Goal: Navigation & Orientation: Find specific page/section

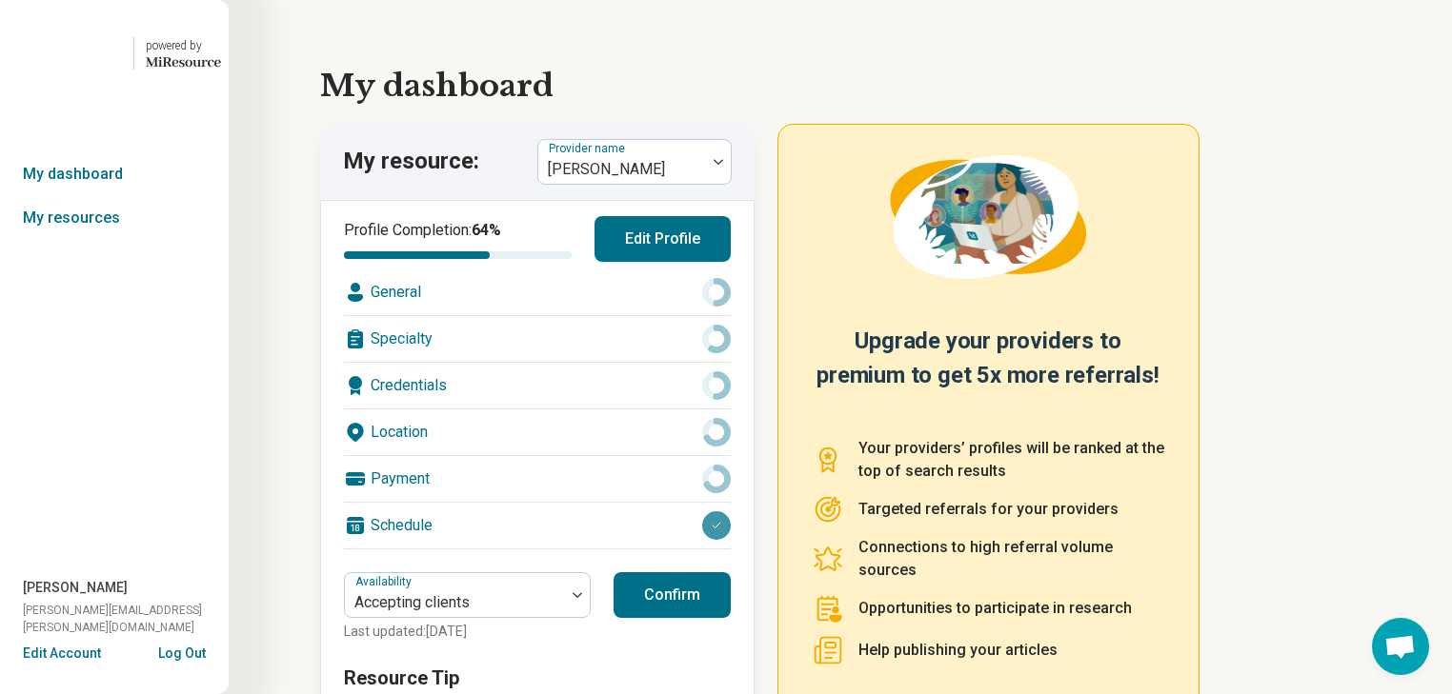
scroll to position [427, 0]
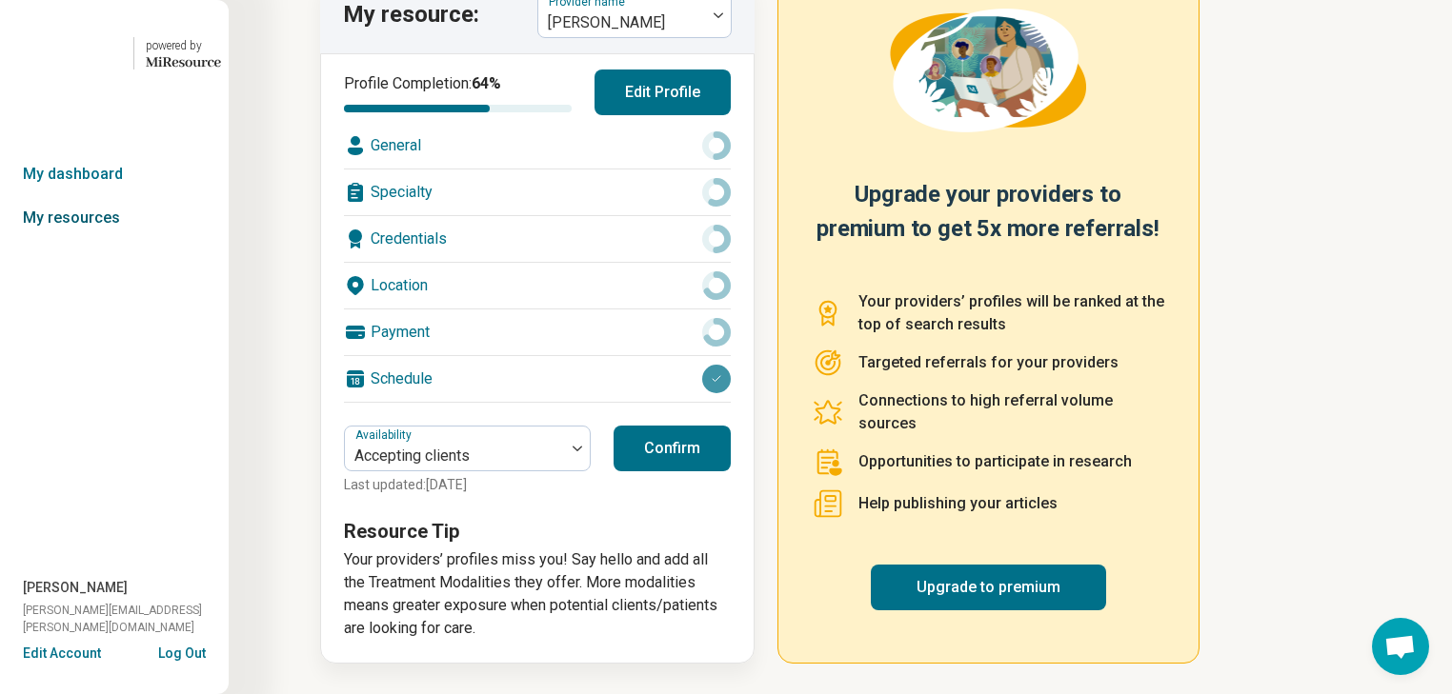
click at [95, 240] on link "My resources" at bounding box center [114, 218] width 229 height 44
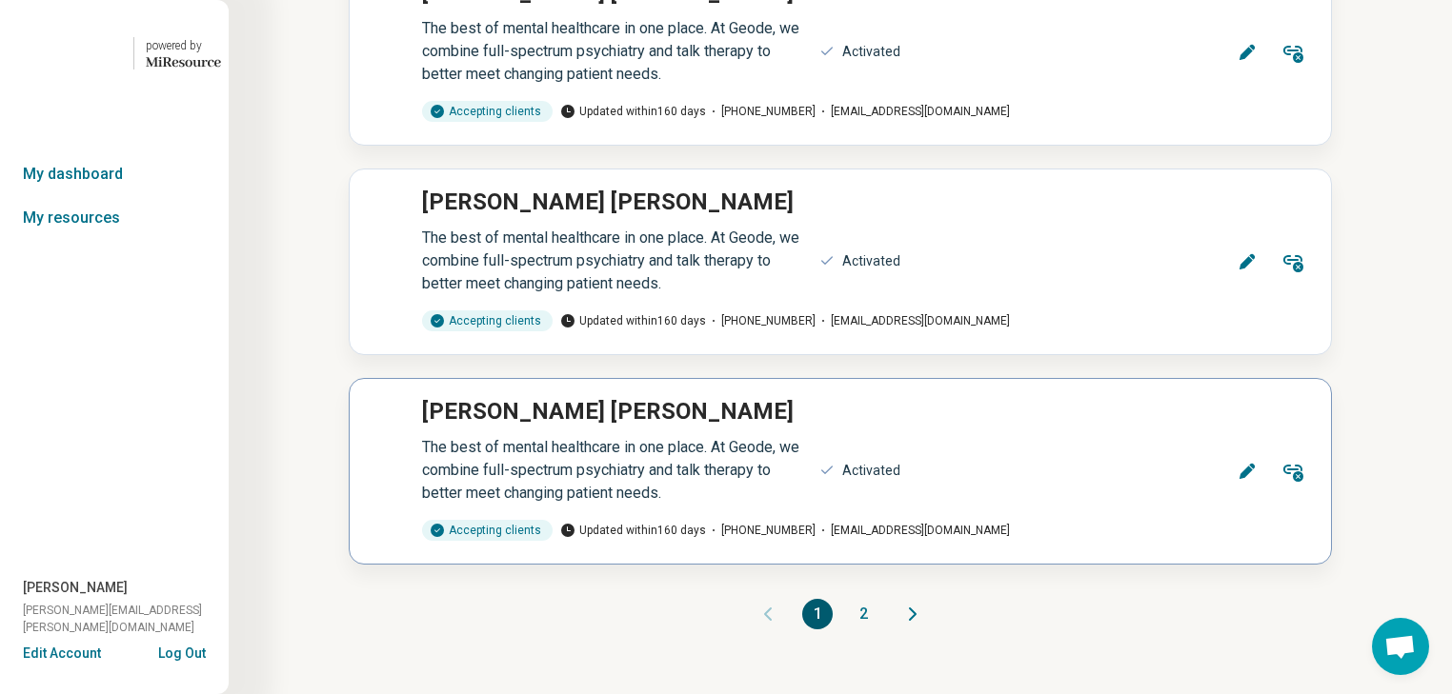
scroll to position [28551, 0]
click at [875, 599] on button "2" at bounding box center [863, 614] width 30 height 30
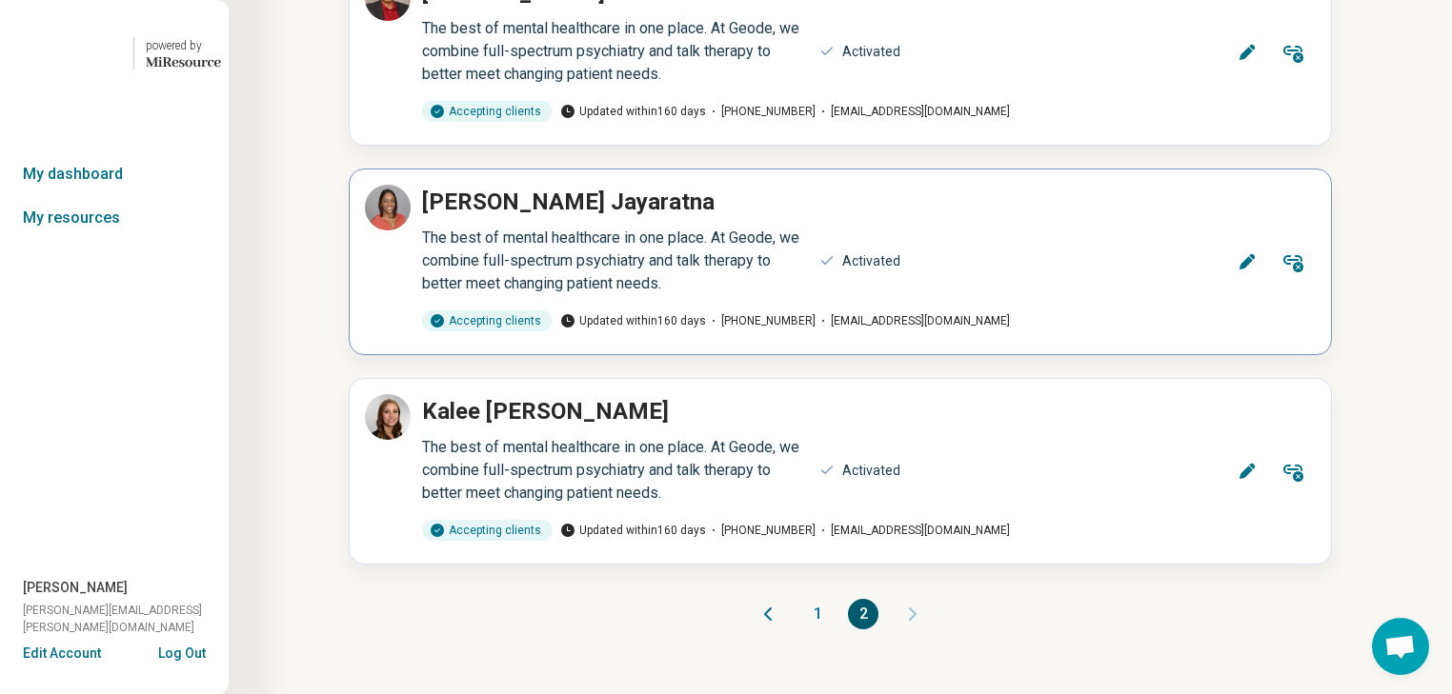
scroll to position [4856, 0]
click at [1224, 239] on button "Edit" at bounding box center [1247, 262] width 46 height 46
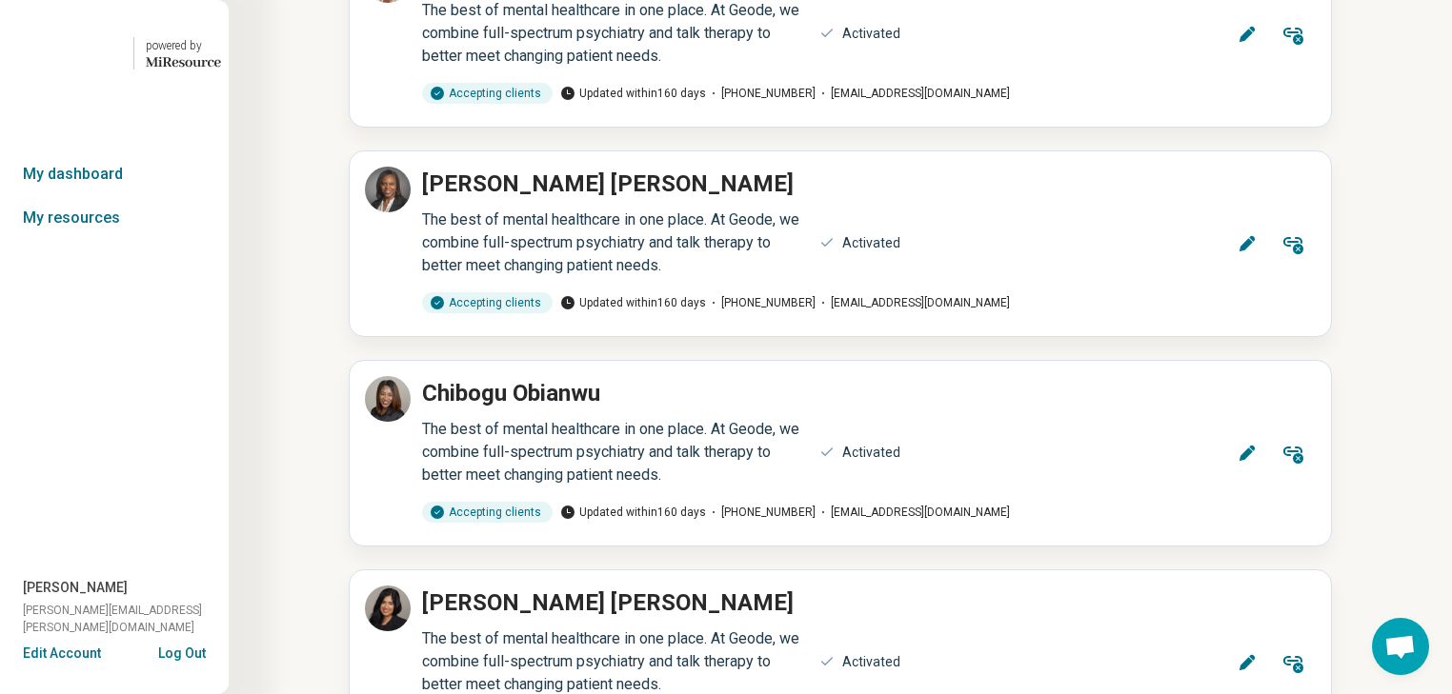
scroll to position [28551, 0]
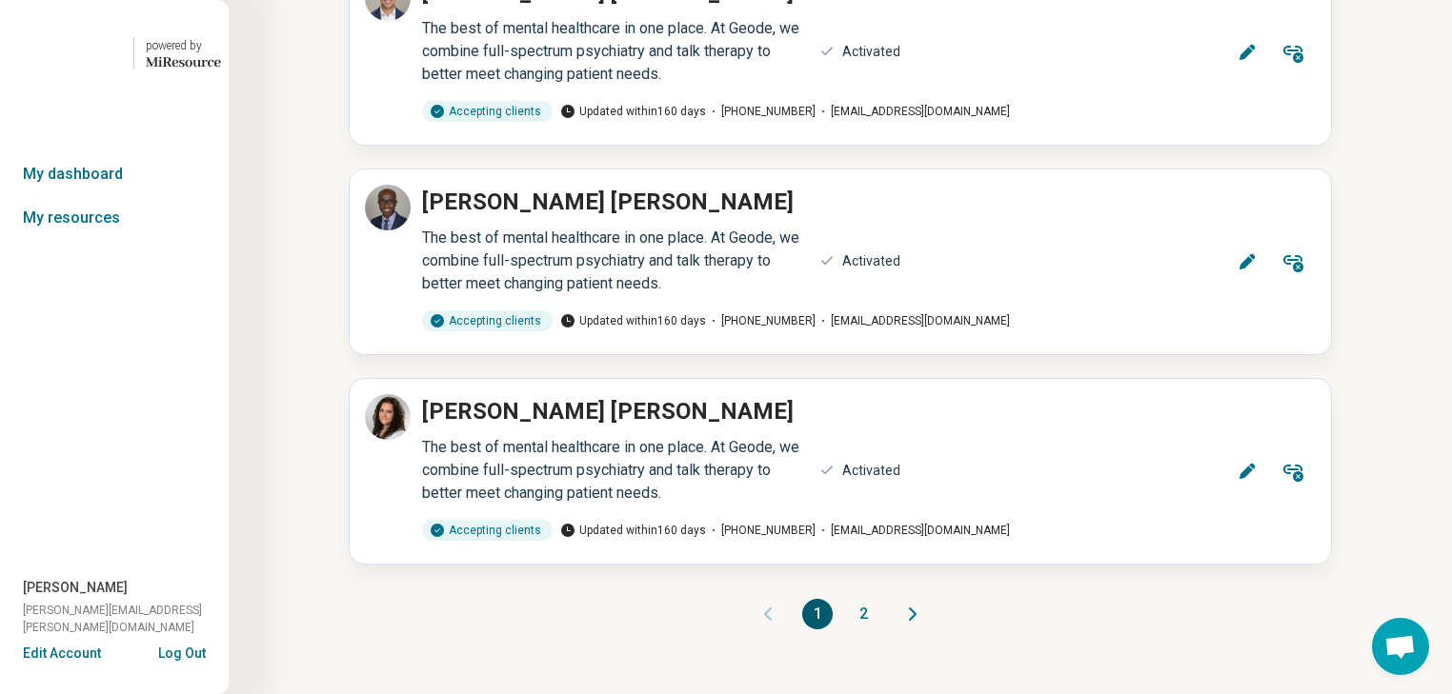
click at [867, 599] on button "2" at bounding box center [863, 614] width 30 height 30
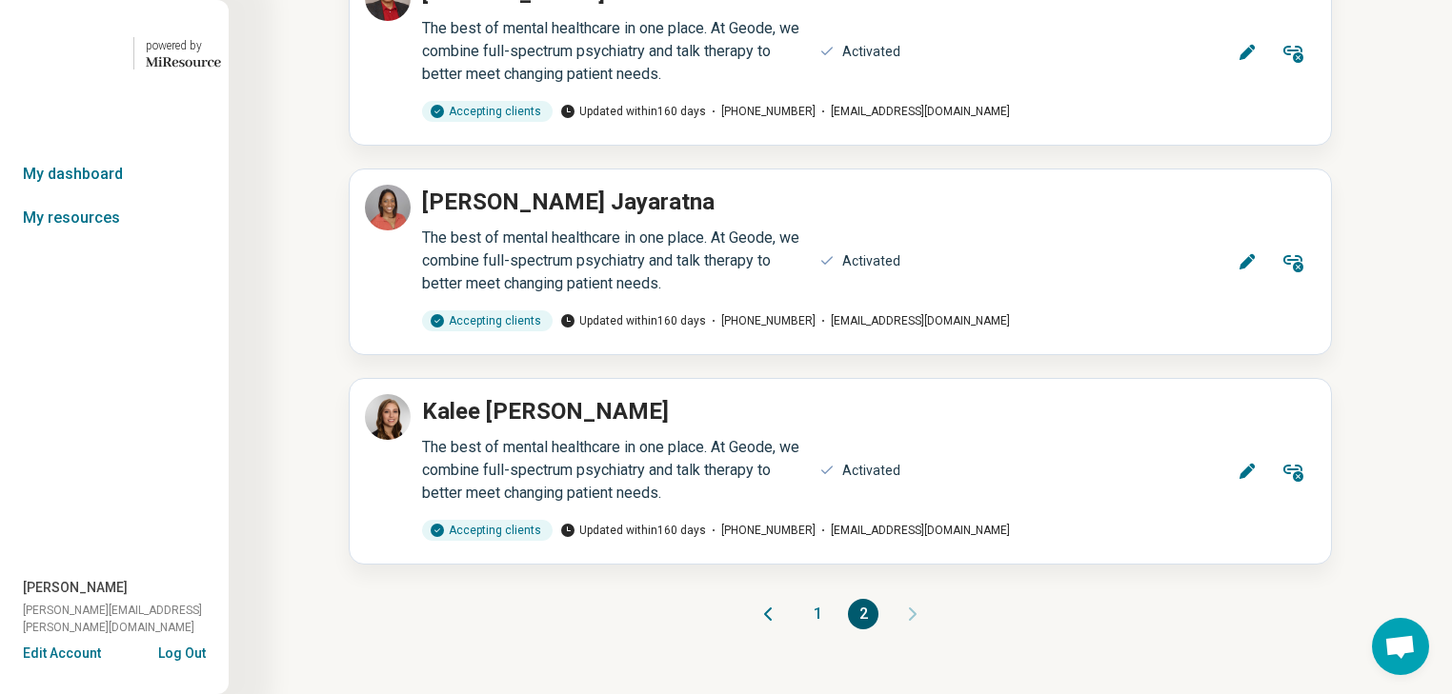
scroll to position [4856, 0]
click at [1237, 252] on icon at bounding box center [1246, 261] width 19 height 19
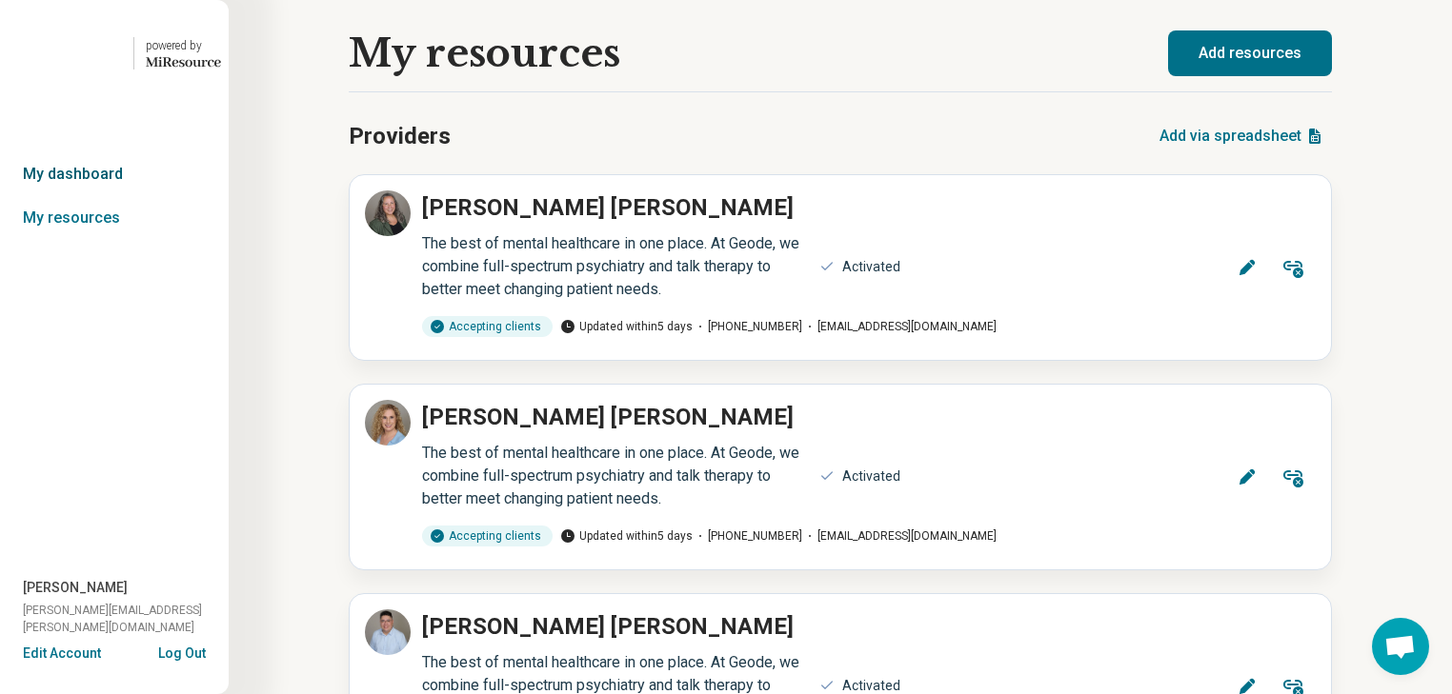
click at [75, 196] on link "My dashboard" at bounding box center [114, 174] width 229 height 44
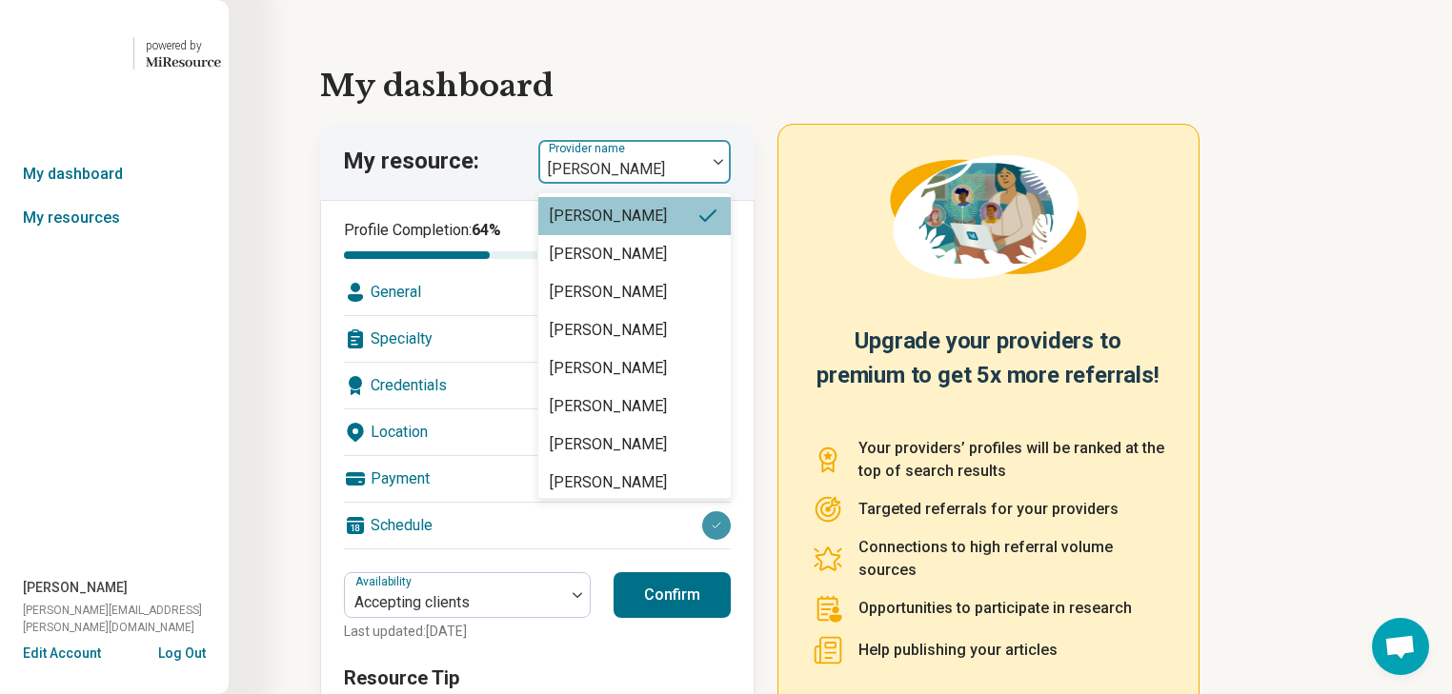
click at [723, 165] on img at bounding box center [718, 162] width 10 height 6
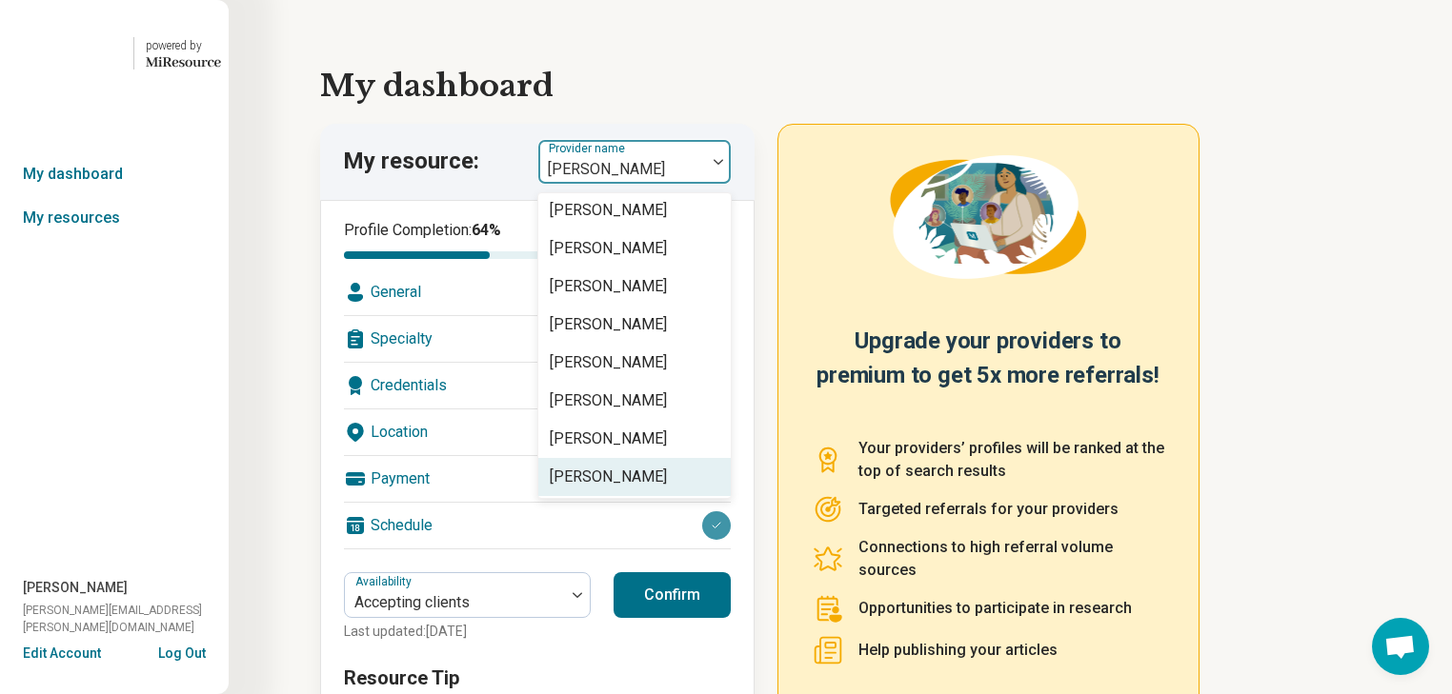
scroll to position [457, 0]
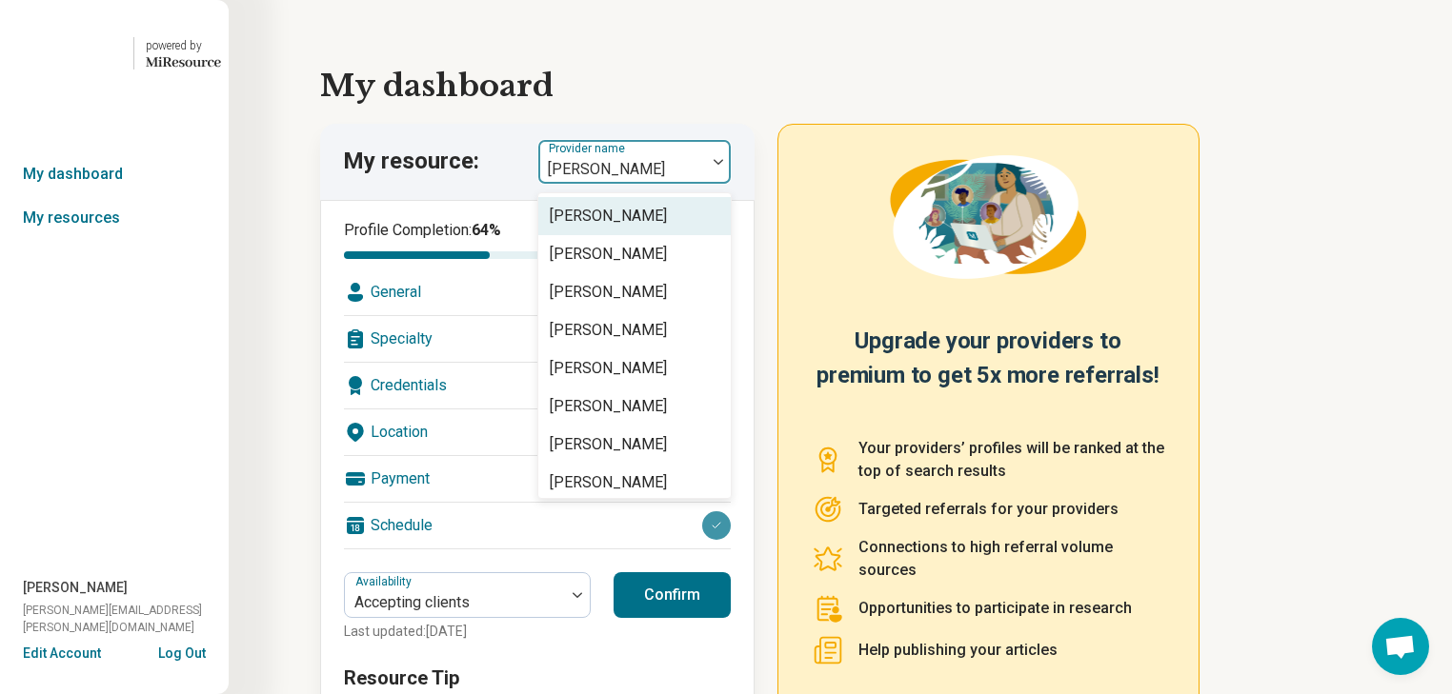
click at [661, 228] on div "[PERSON_NAME]" at bounding box center [608, 216] width 117 height 23
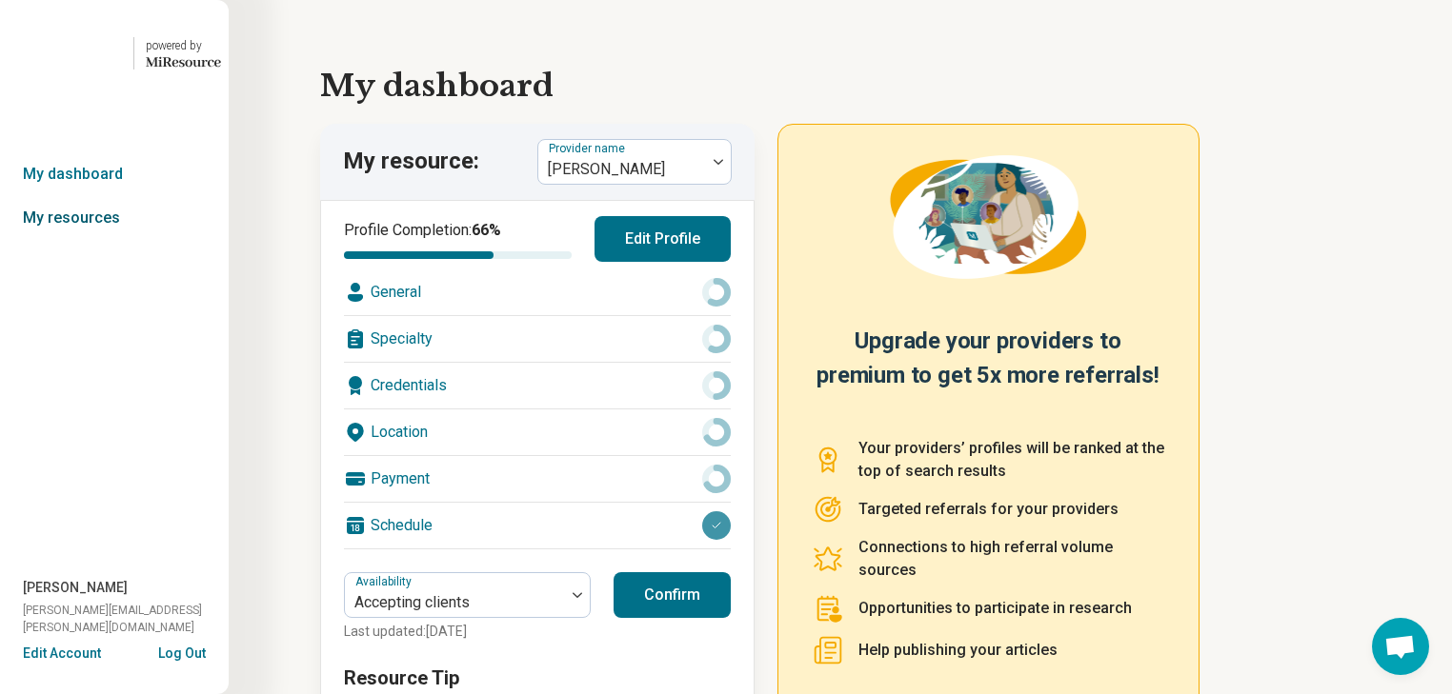
click at [57, 240] on link "My resources" at bounding box center [114, 218] width 229 height 44
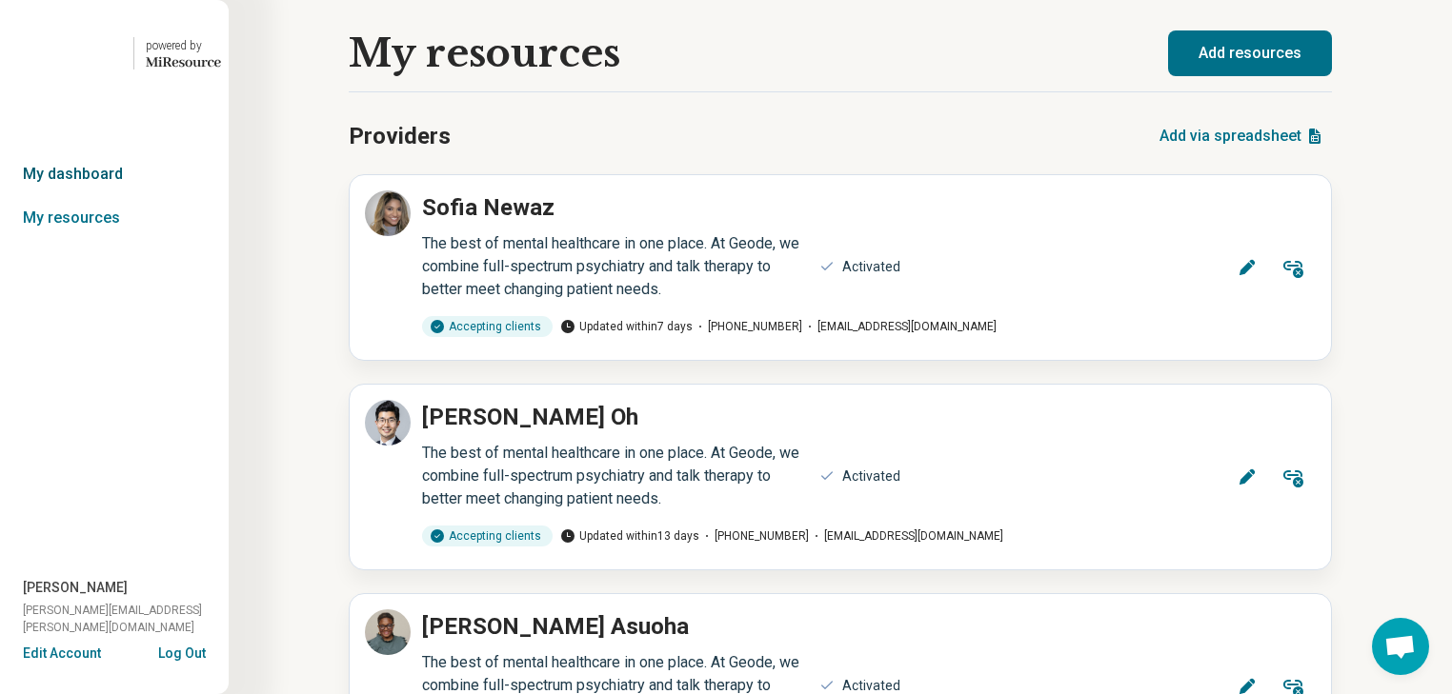
click at [133, 196] on link "My dashboard" at bounding box center [114, 174] width 229 height 44
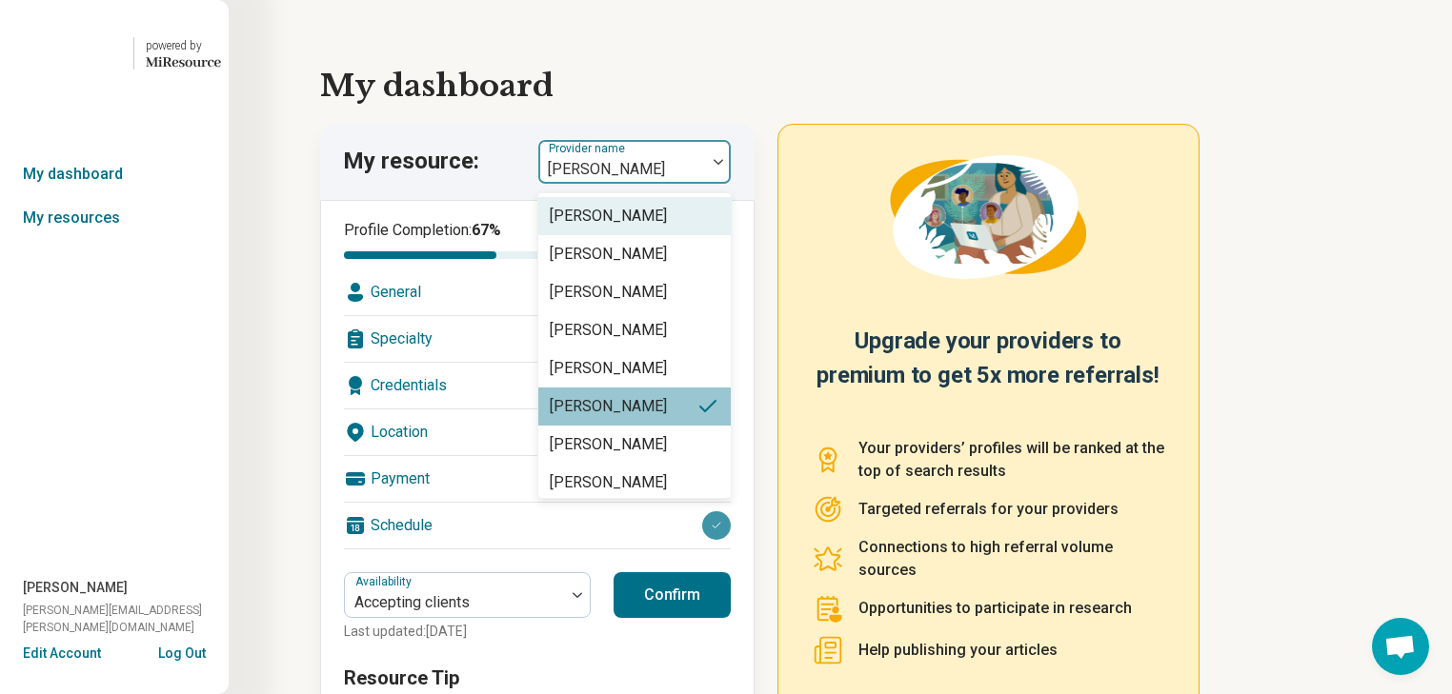
click at [720, 165] on div at bounding box center [718, 162] width 25 height 6
click at [53, 196] on link "My dashboard" at bounding box center [114, 174] width 229 height 44
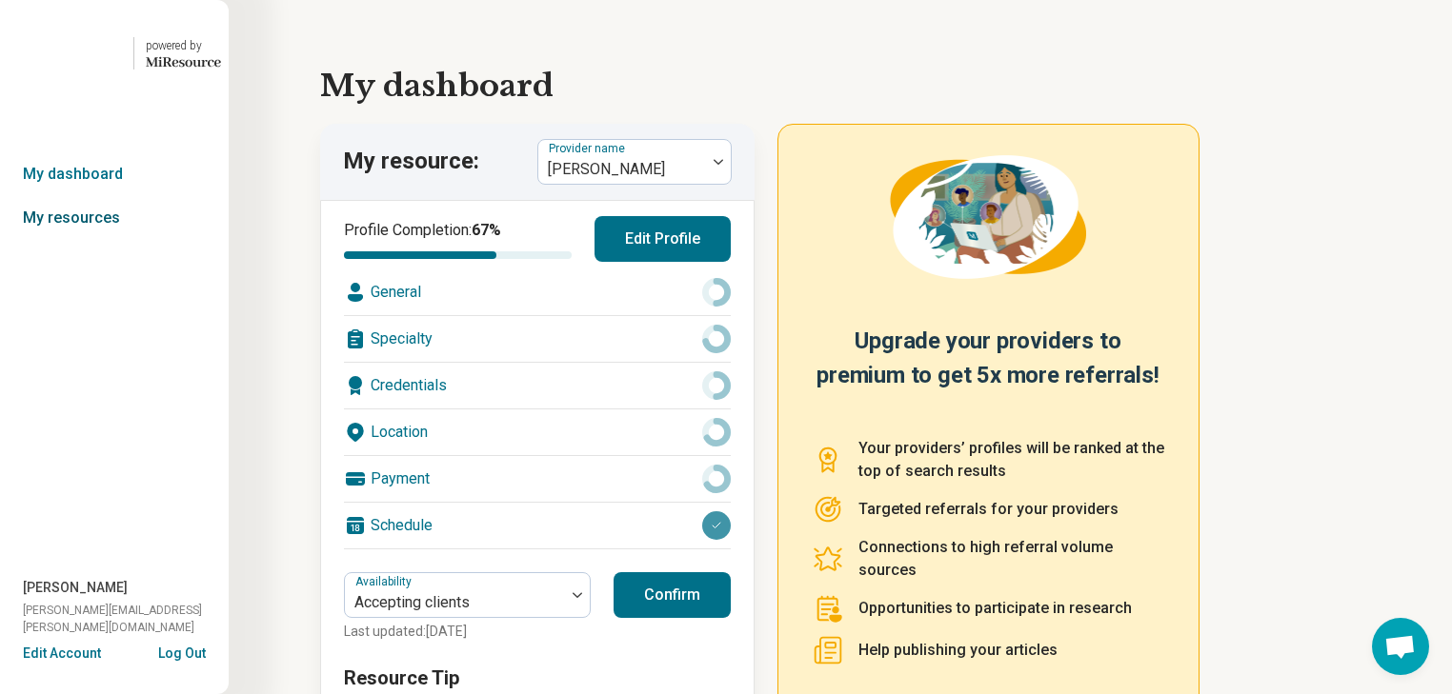
click at [71, 240] on link "My resources" at bounding box center [114, 218] width 229 height 44
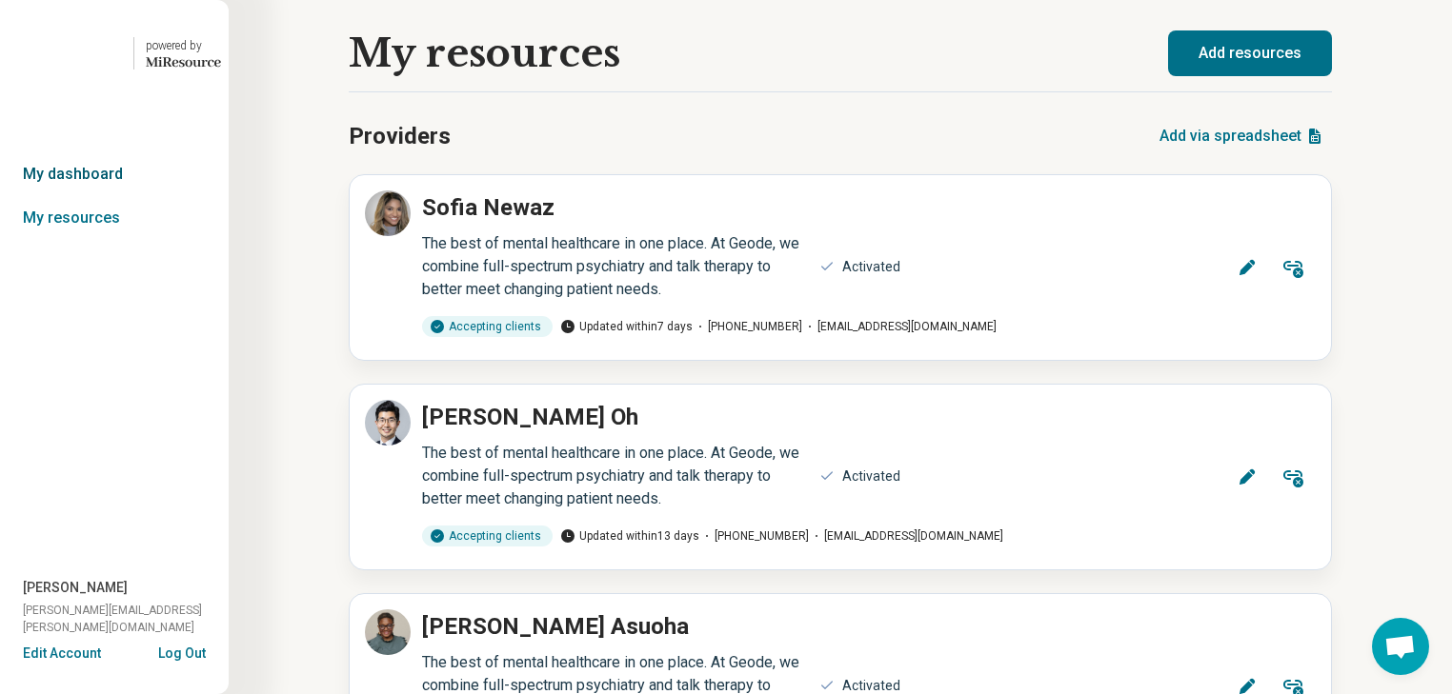
click at [89, 196] on link "My dashboard" at bounding box center [114, 174] width 229 height 44
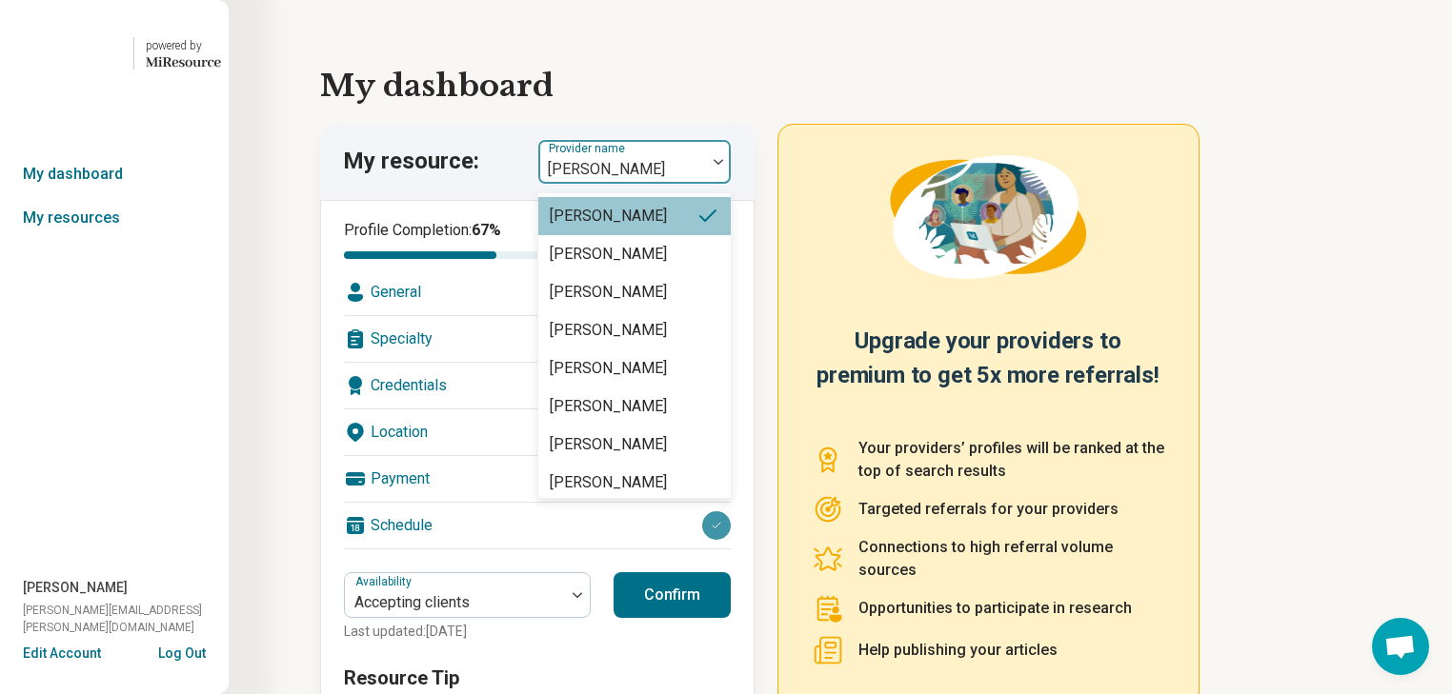
click at [730, 184] on div at bounding box center [718, 162] width 25 height 44
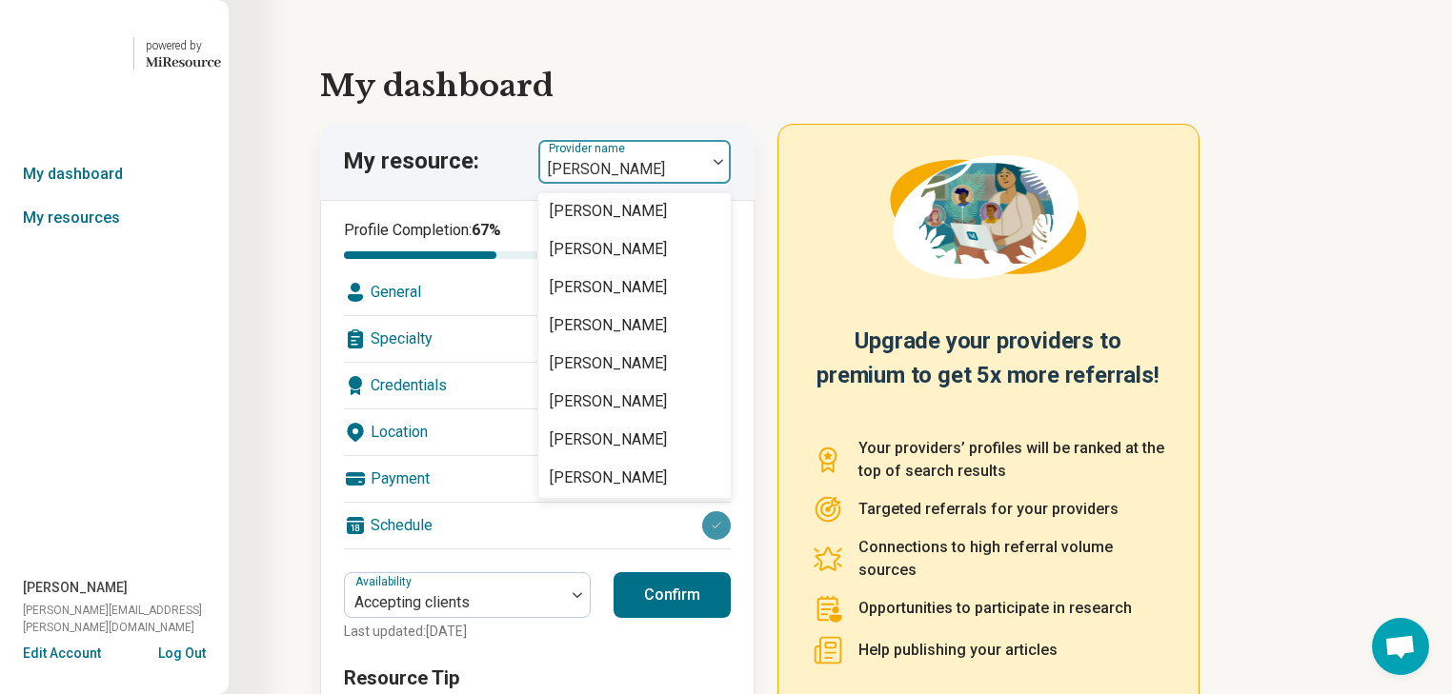
scroll to position [2465, 0]
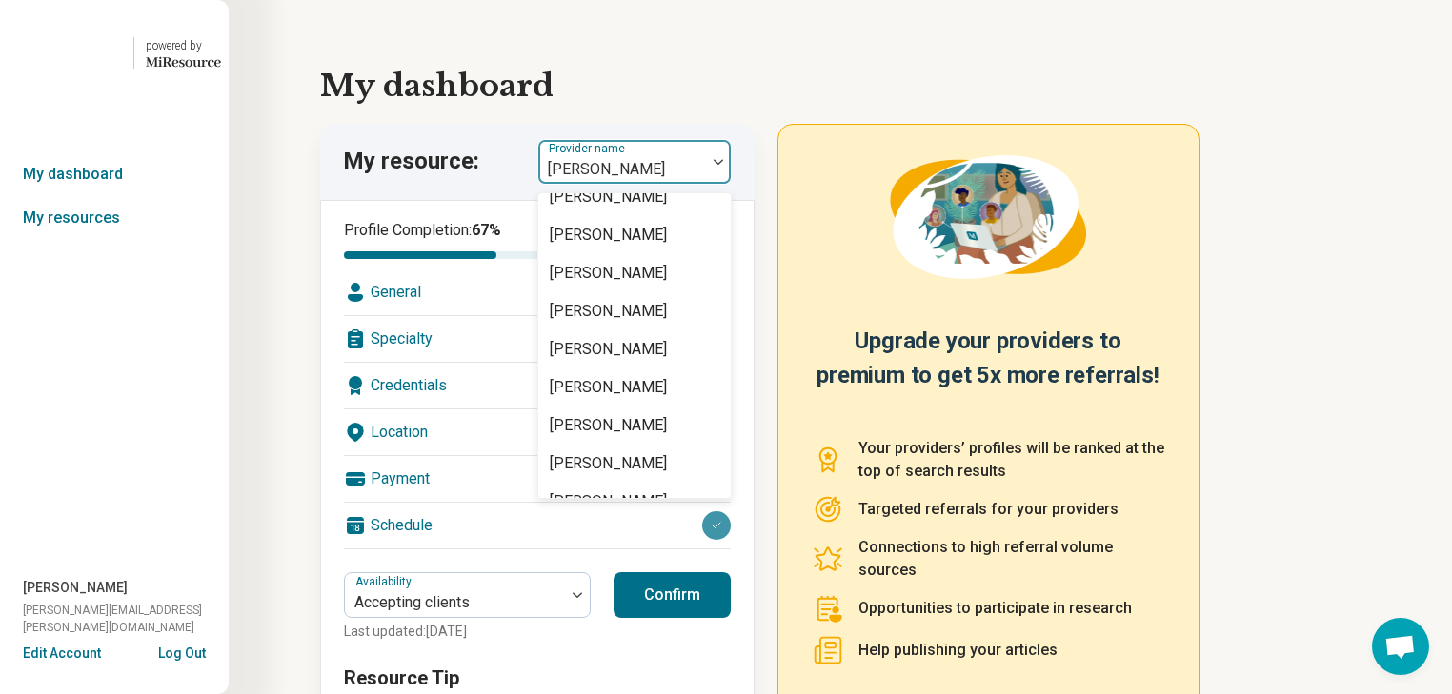
click at [550, 181] on input "text" at bounding box center [548, 169] width 4 height 23
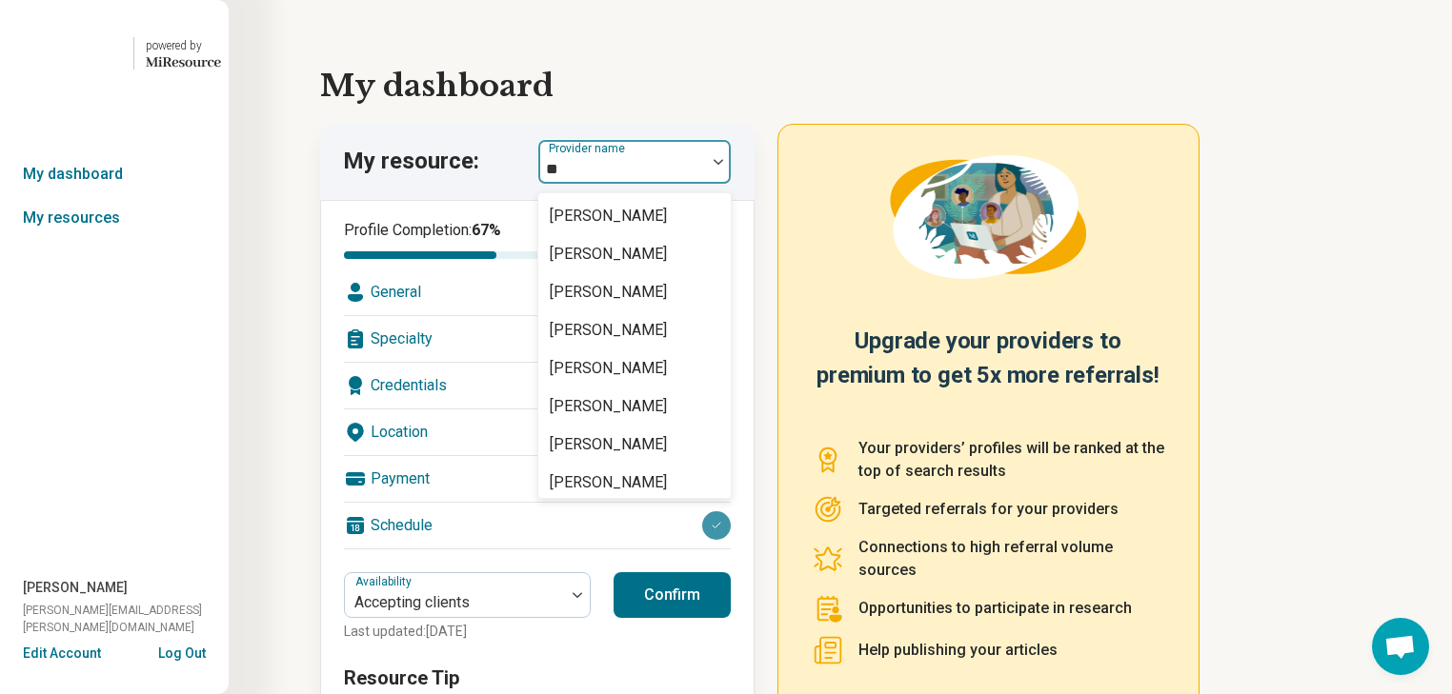
scroll to position [0, 0]
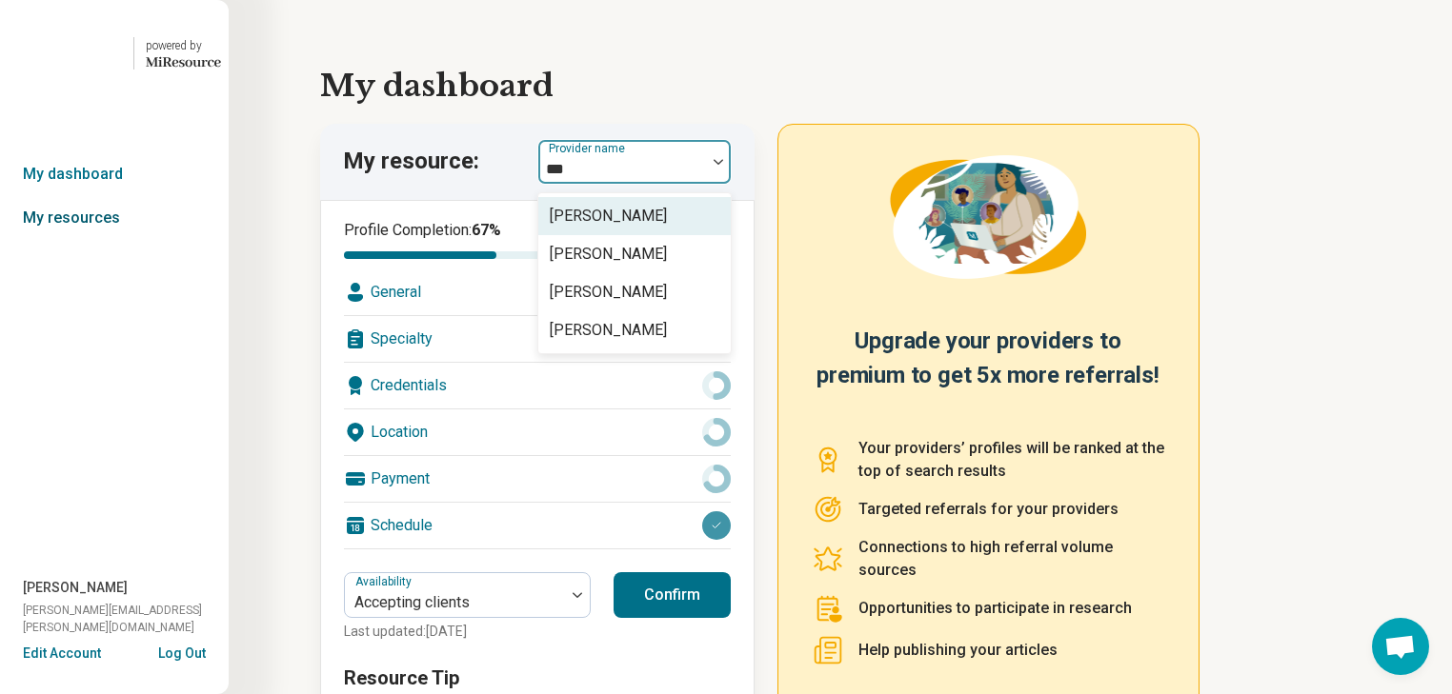
type input "***"
click at [134, 240] on link "My resources" at bounding box center [114, 218] width 229 height 44
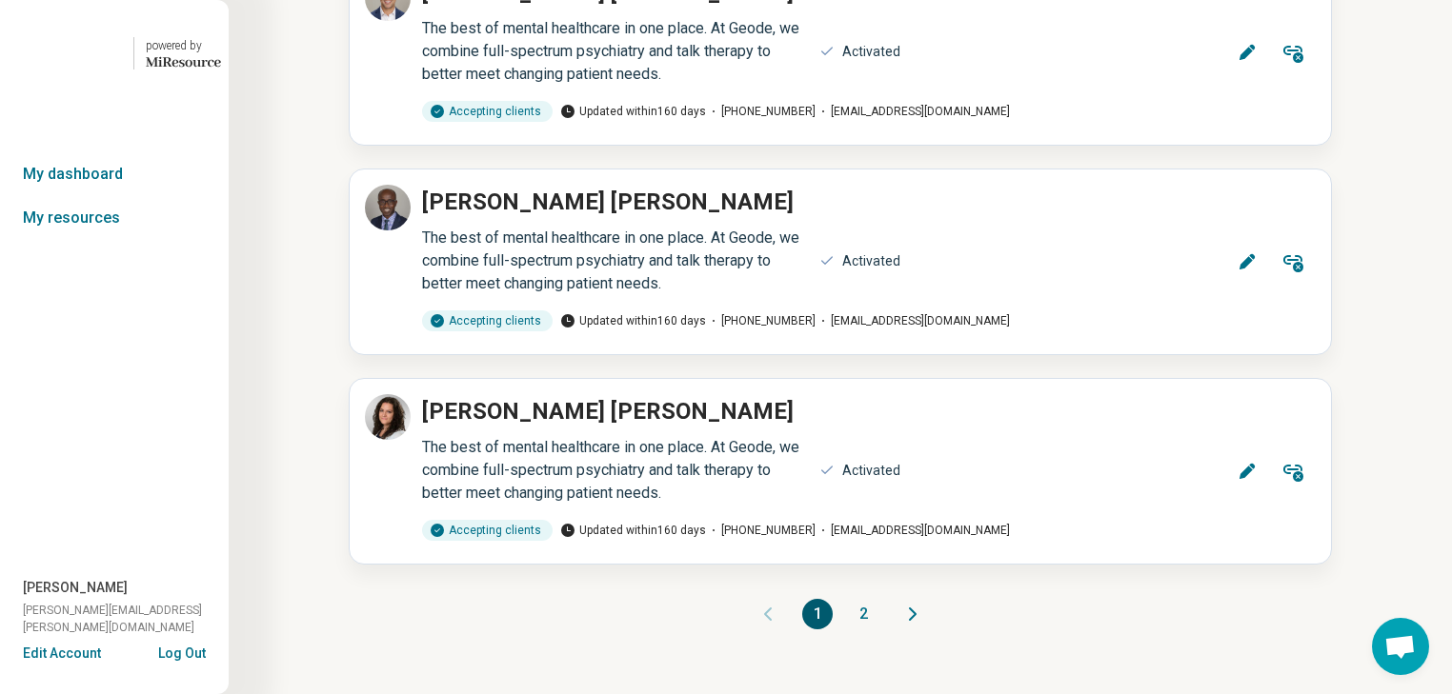
scroll to position [28551, 0]
click at [859, 599] on button "2" at bounding box center [863, 614] width 30 height 30
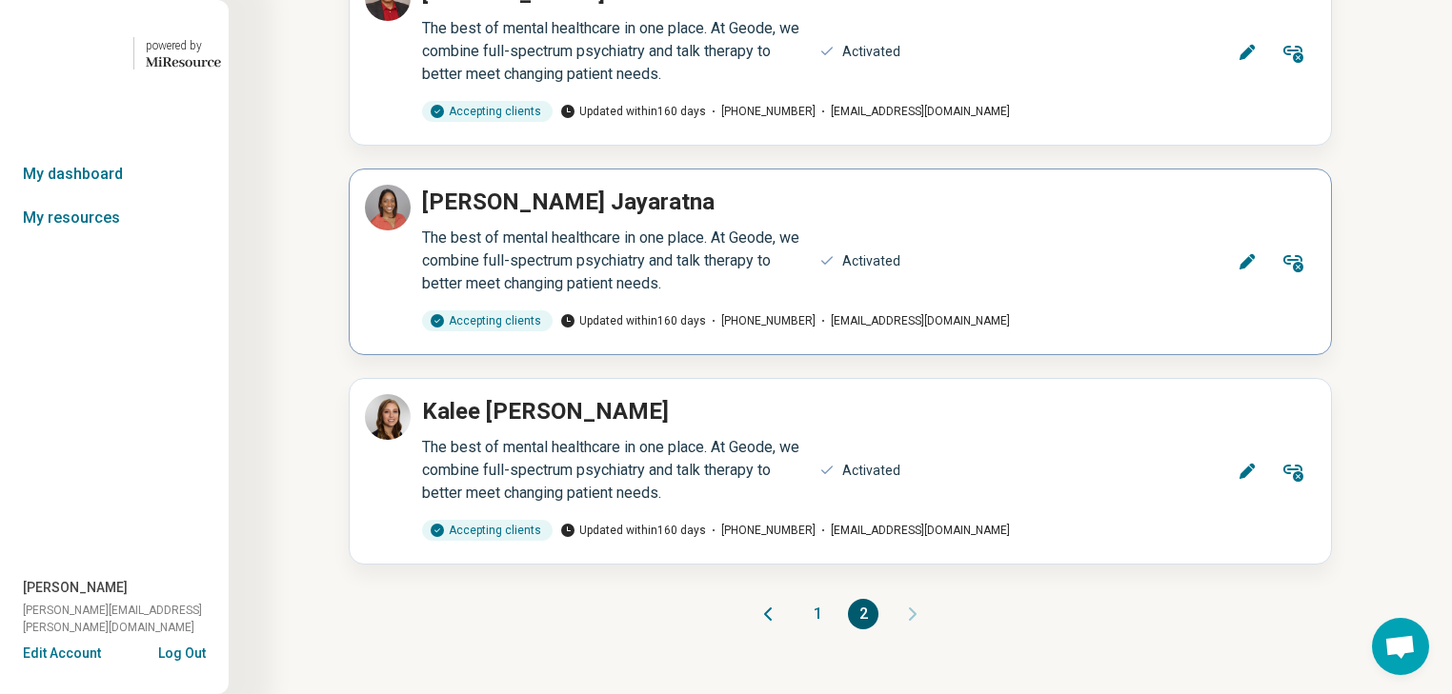
scroll to position [4628, 0]
click at [1237, 271] on icon at bounding box center [1246, 261] width 19 height 19
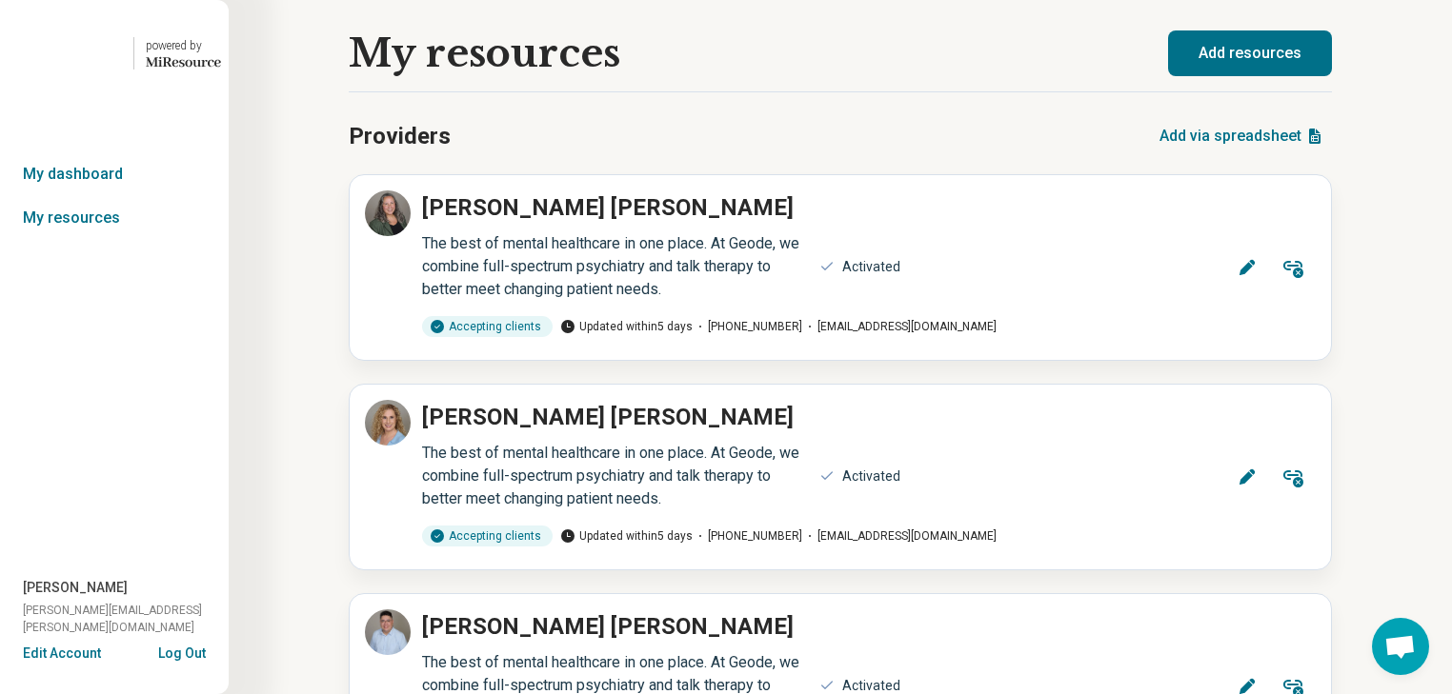
click at [173, 644] on button "Log Out" at bounding box center [182, 651] width 48 height 15
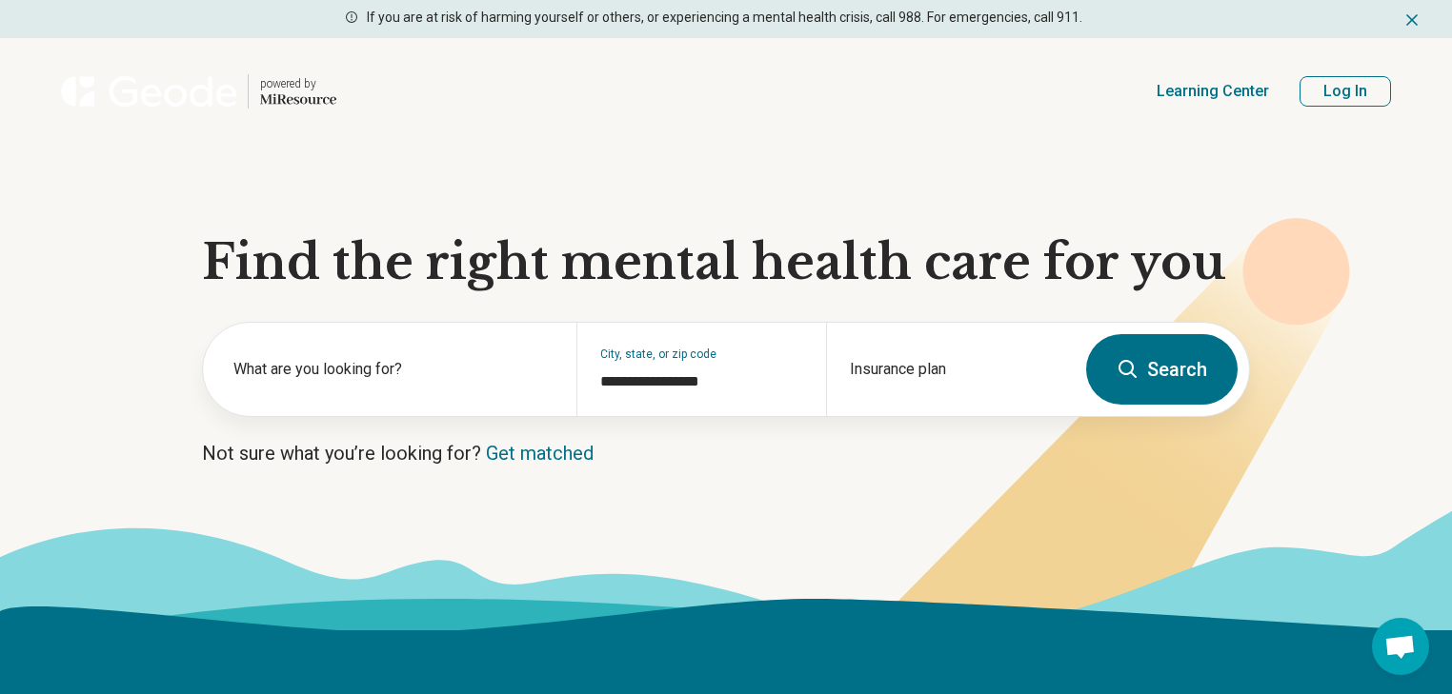
click at [1342, 107] on button "Log In" at bounding box center [1344, 91] width 91 height 30
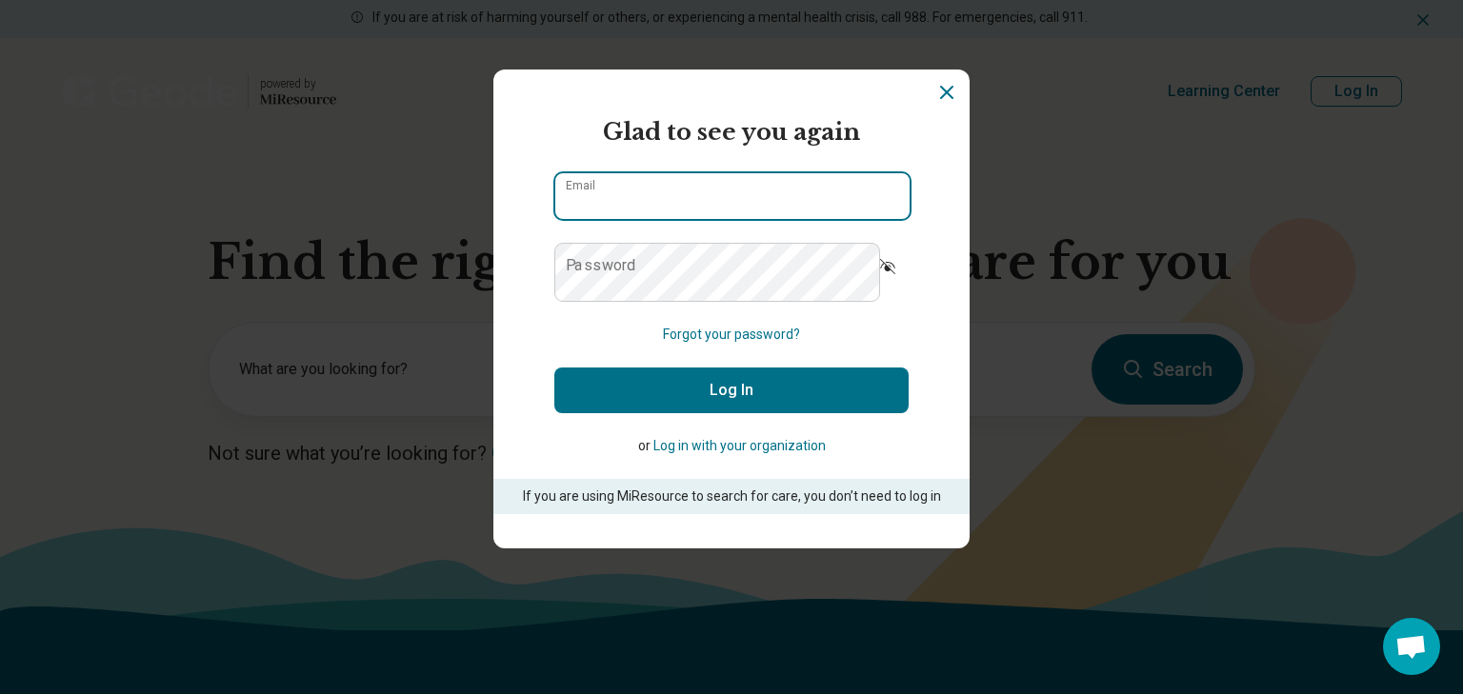
type input "**********"
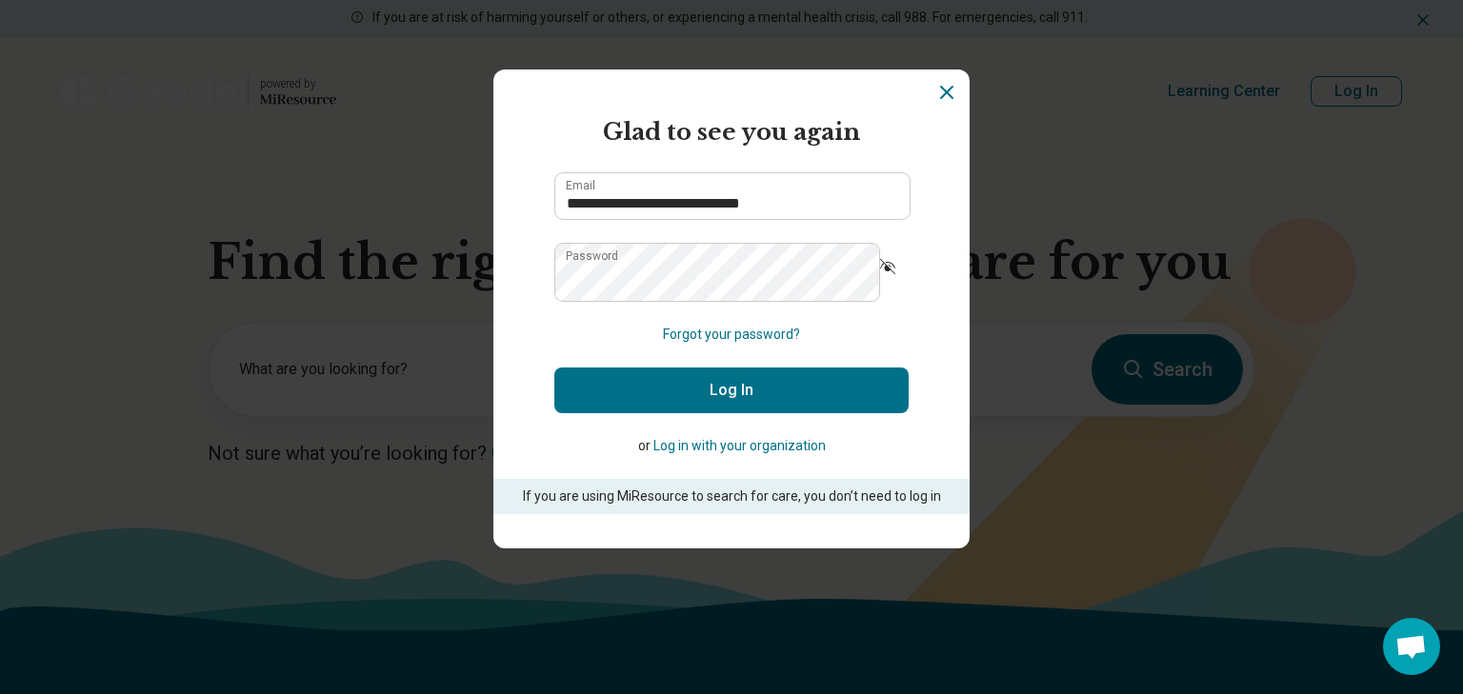
click at [708, 413] on button "Log In" at bounding box center [731, 391] width 354 height 46
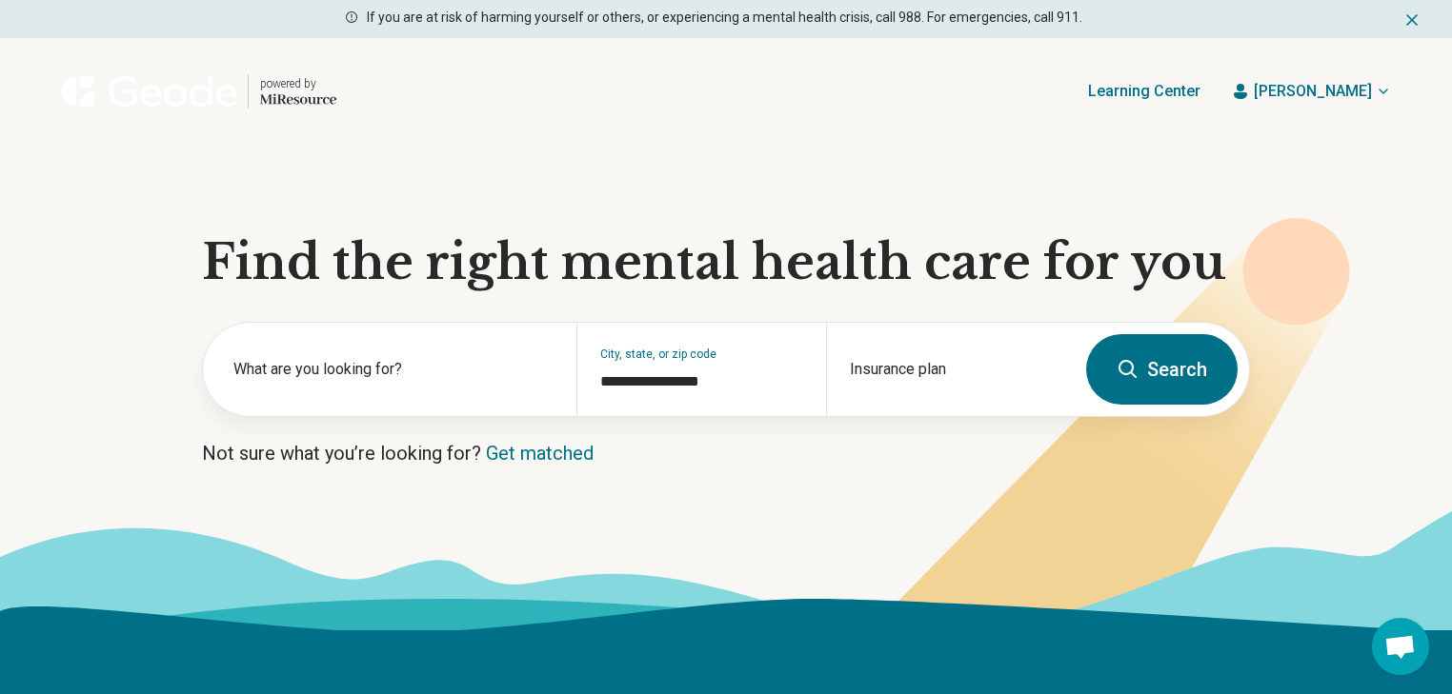
click at [1315, 103] on span "Deborah" at bounding box center [1313, 91] width 118 height 23
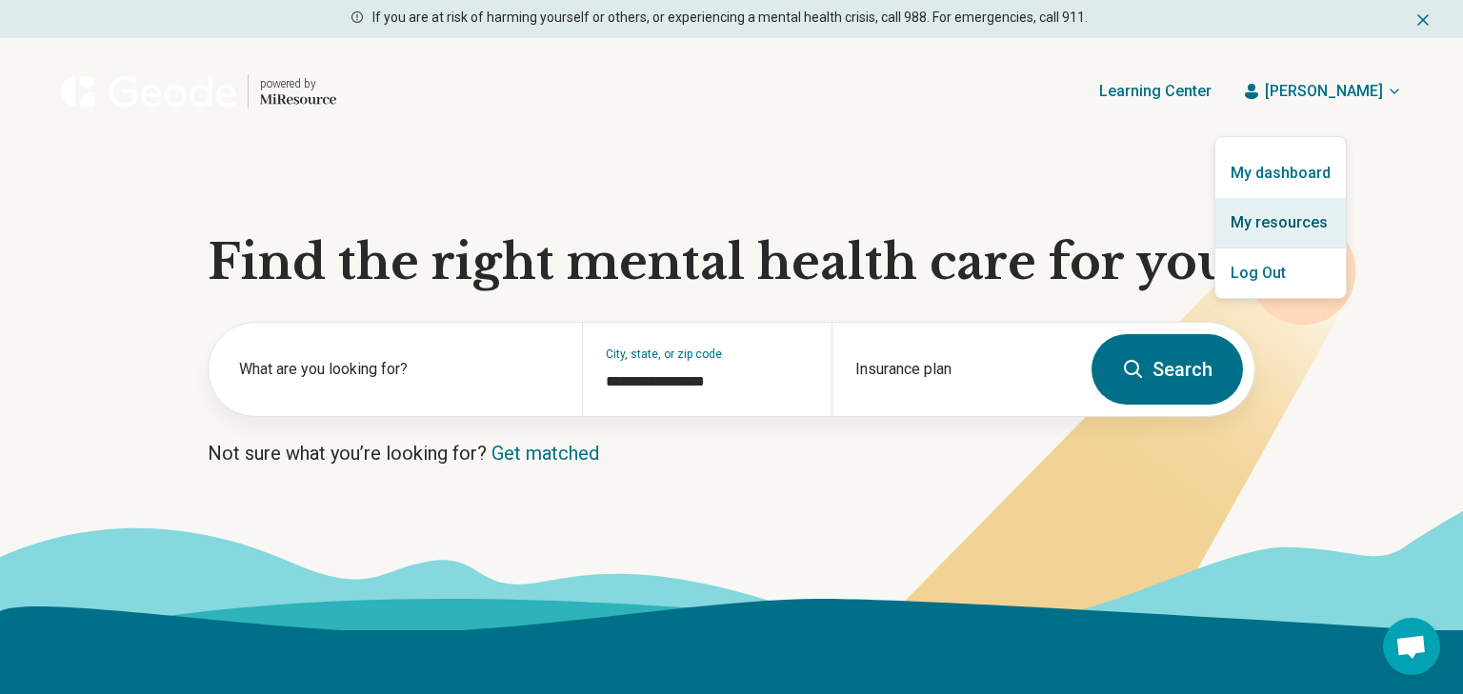
click at [1321, 239] on link "My resources" at bounding box center [1281, 223] width 131 height 50
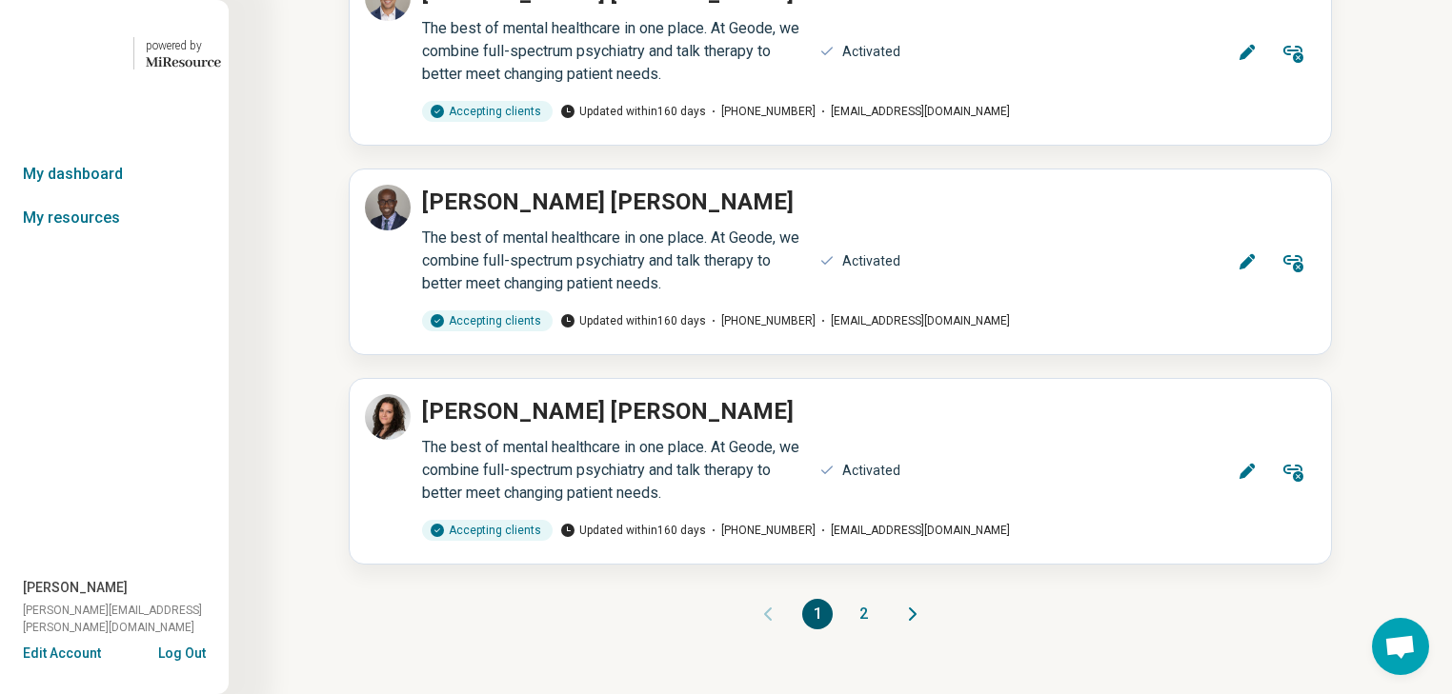
scroll to position [28551, 0]
click at [873, 599] on button "2" at bounding box center [863, 614] width 30 height 30
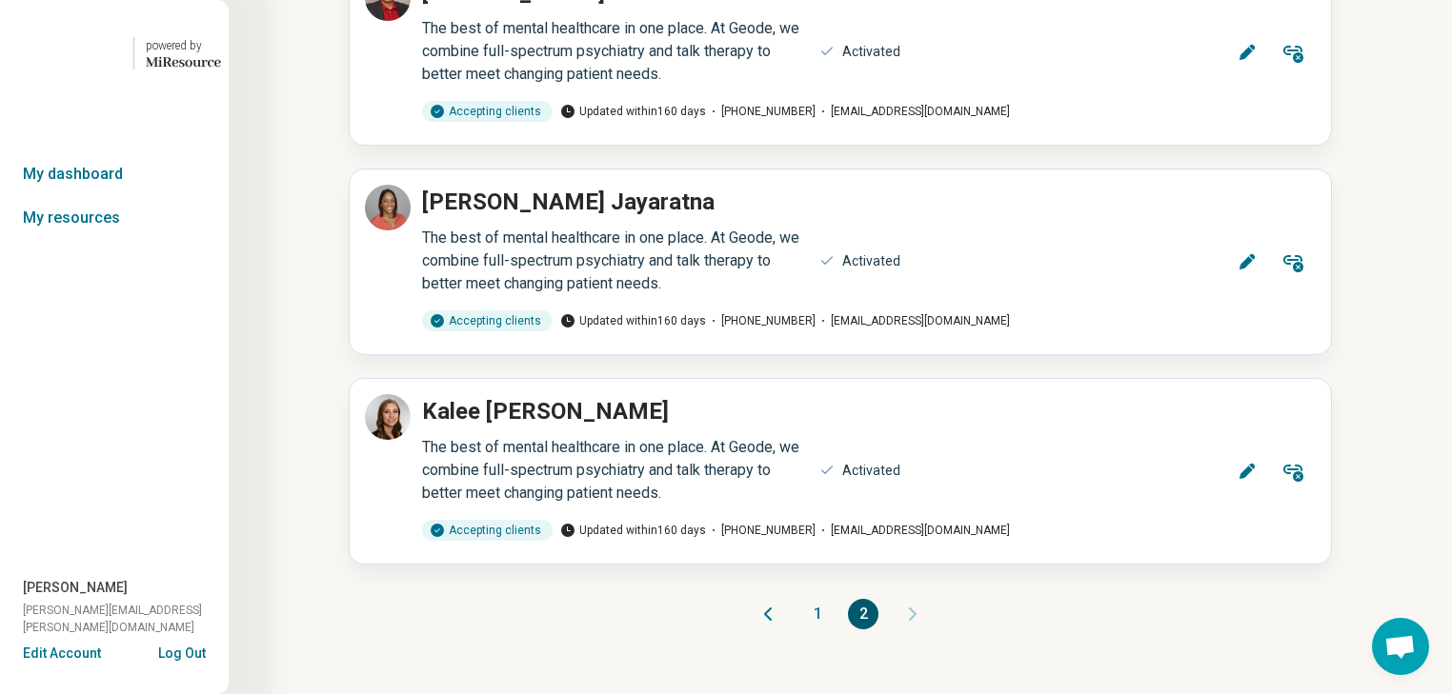
scroll to position [4420, 0]
click at [1239, 270] on icon at bounding box center [1246, 261] width 15 height 15
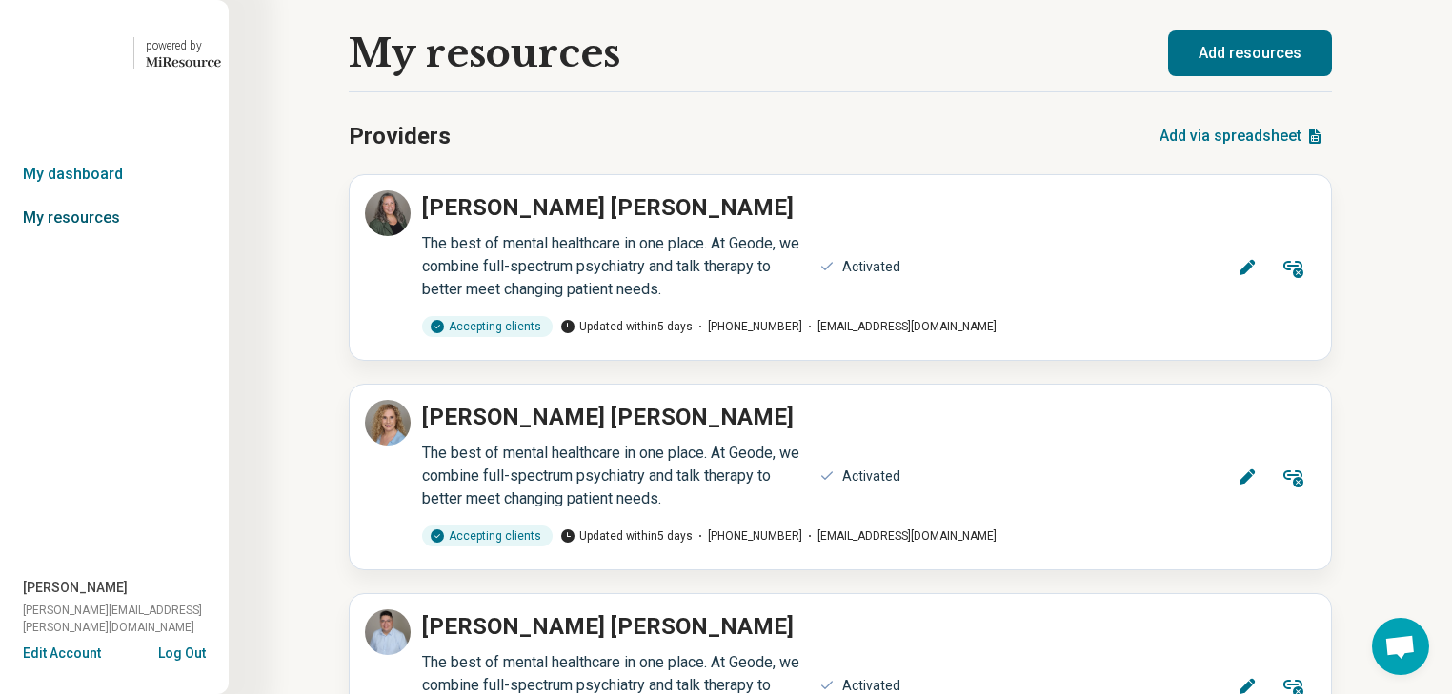
click at [74, 240] on link "My resources" at bounding box center [114, 218] width 229 height 44
click at [75, 240] on link "My resources" at bounding box center [114, 218] width 229 height 44
click at [80, 196] on link "My dashboard" at bounding box center [114, 174] width 229 height 44
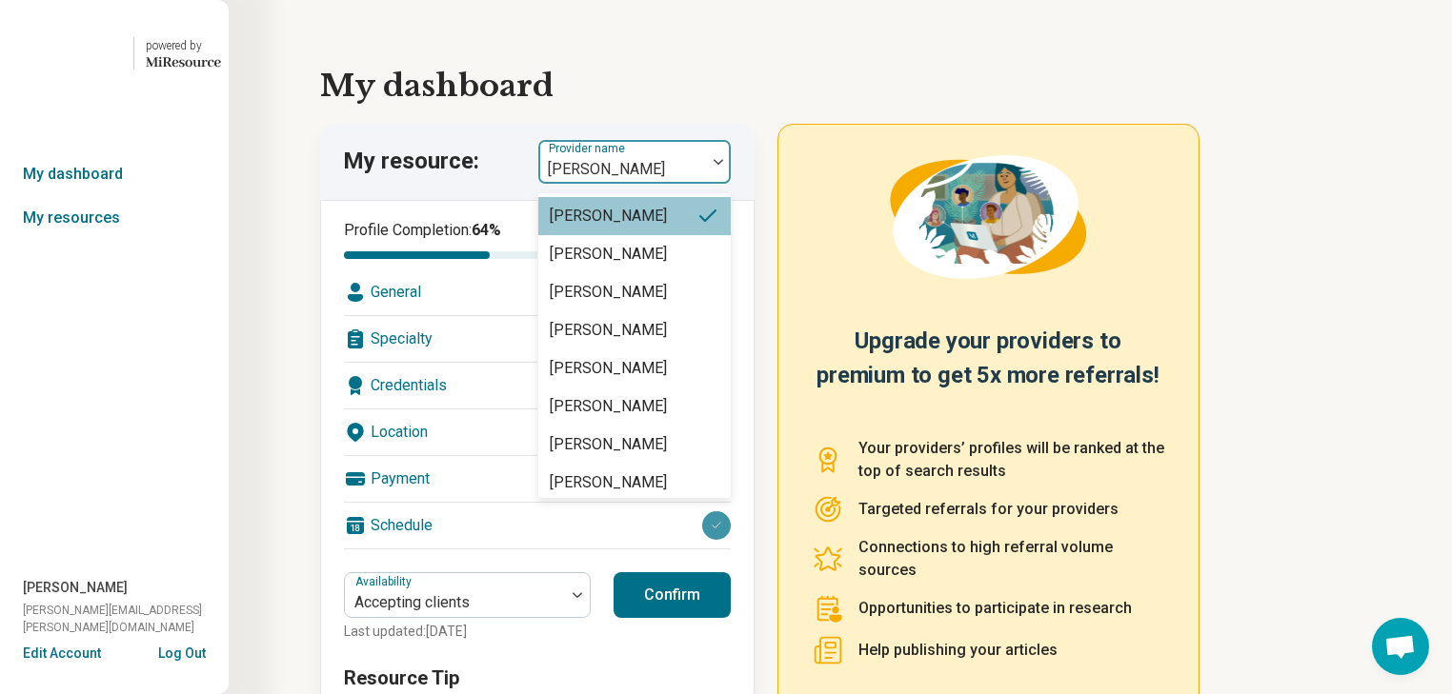
click at [731, 184] on div at bounding box center [718, 162] width 25 height 44
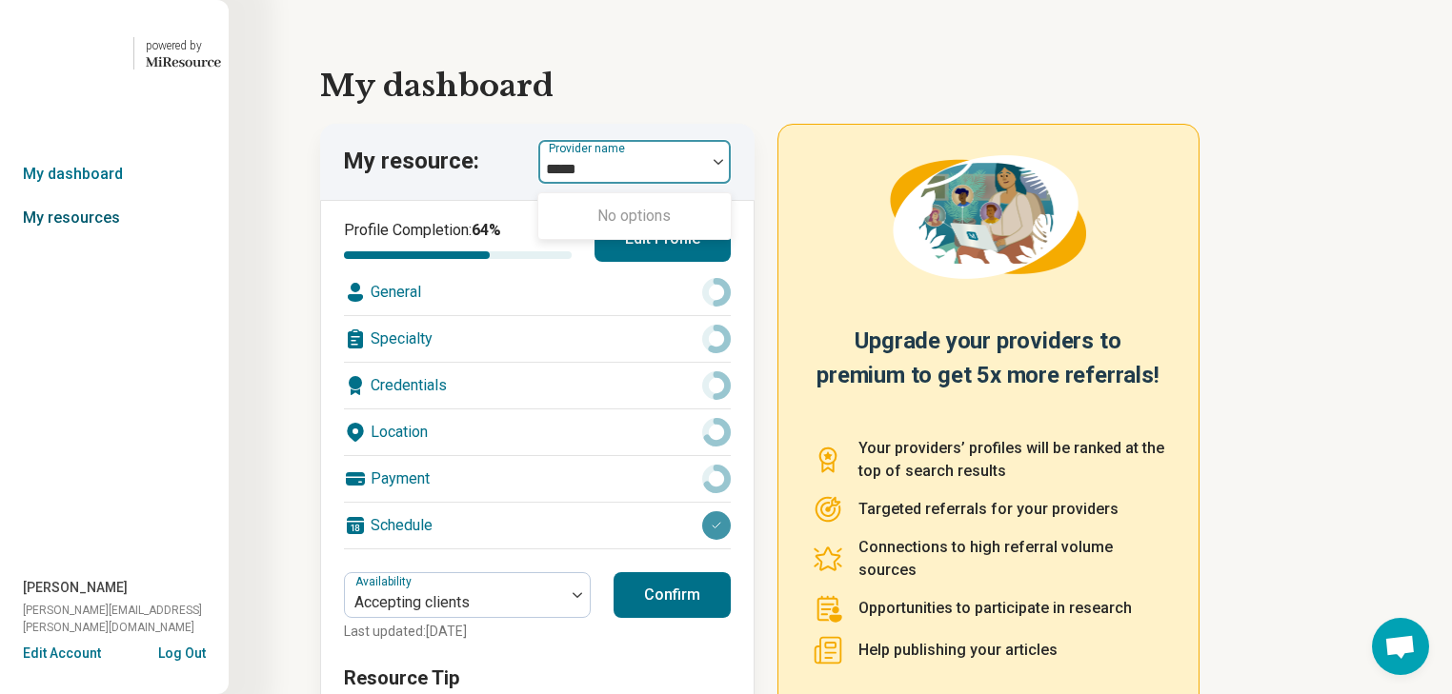
type input "*****"
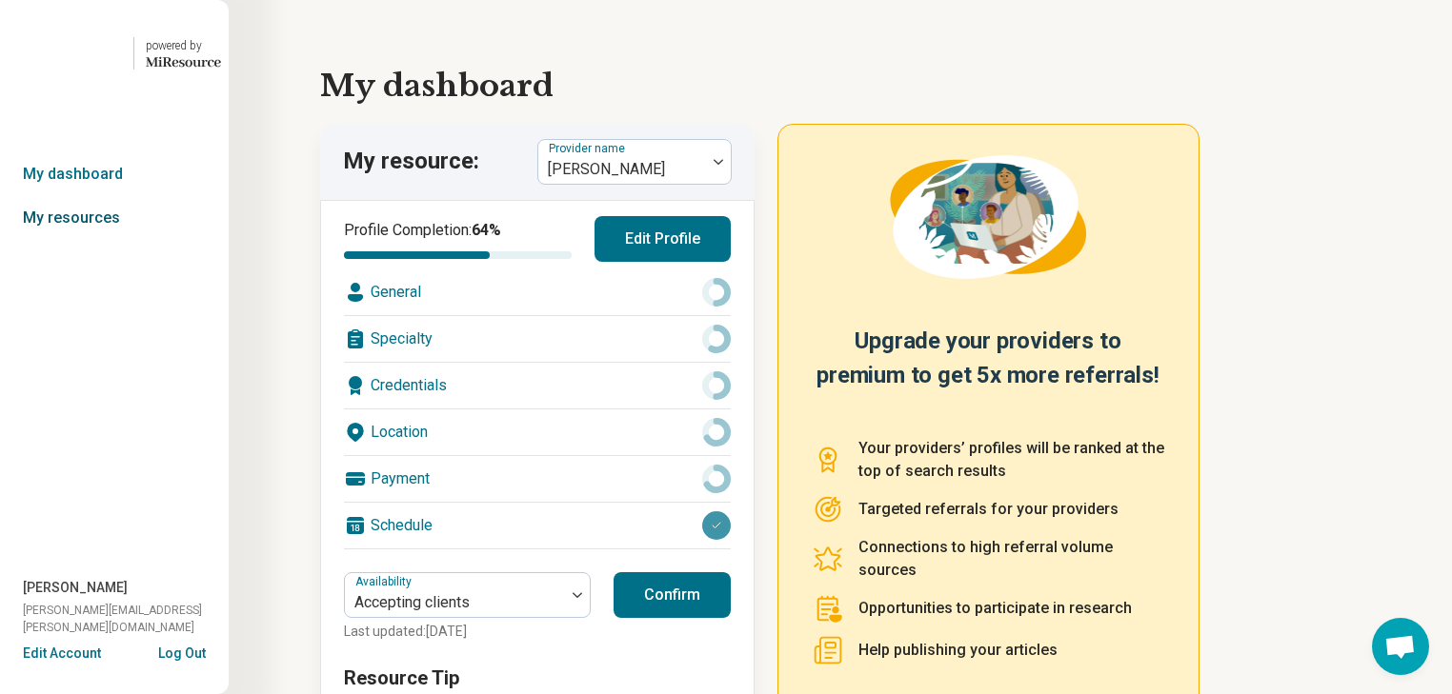
click at [107, 240] on link "My resources" at bounding box center [114, 218] width 229 height 44
